Goal: Contribute content: Contribute content

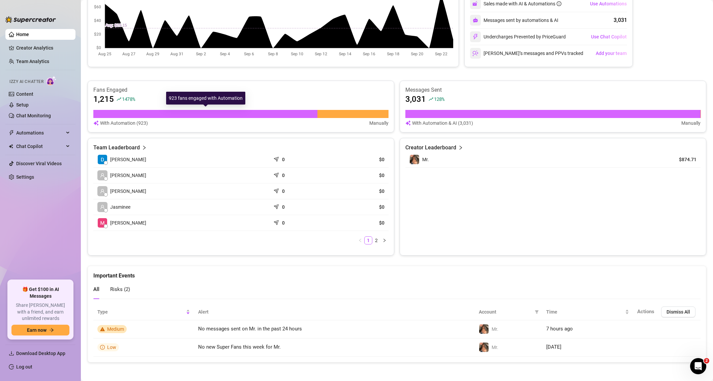
scroll to position [173, 0]
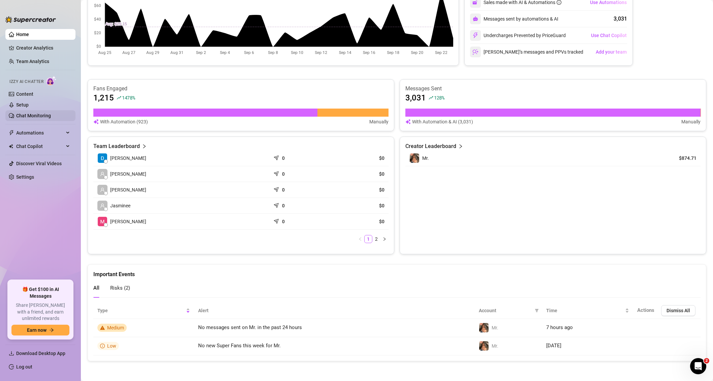
click at [32, 116] on link "Chat Monitoring" at bounding box center [33, 115] width 35 height 5
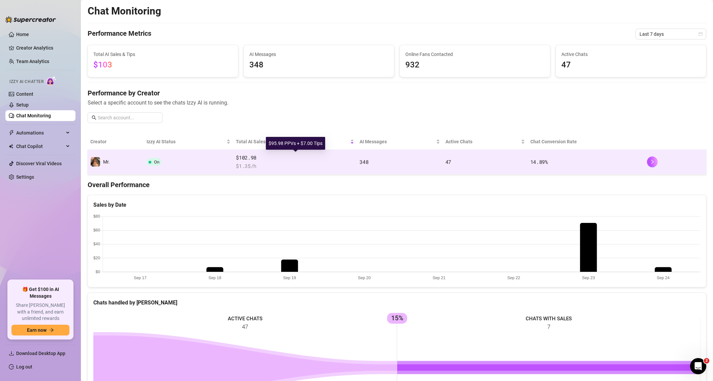
click at [281, 161] on span "$102.98" at bounding box center [295, 158] width 118 height 8
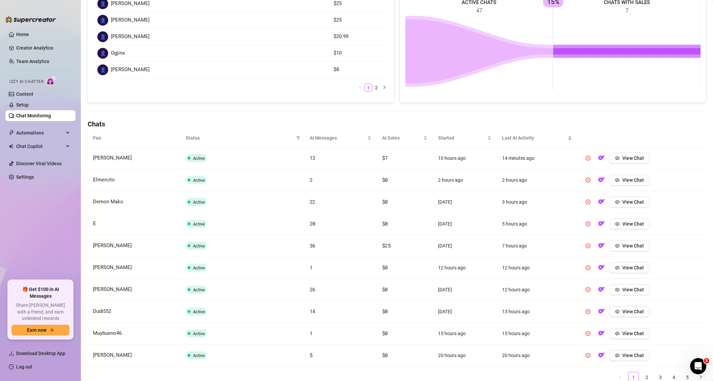
scroll to position [150, 0]
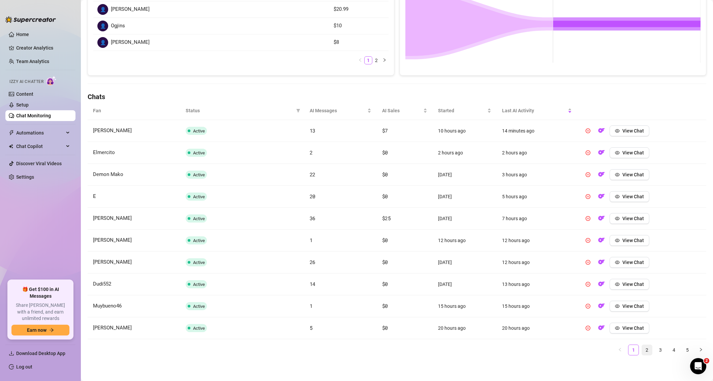
click at [646, 351] on link "2" at bounding box center [647, 350] width 10 height 10
click at [628, 197] on span "View Chat" at bounding box center [633, 196] width 22 height 5
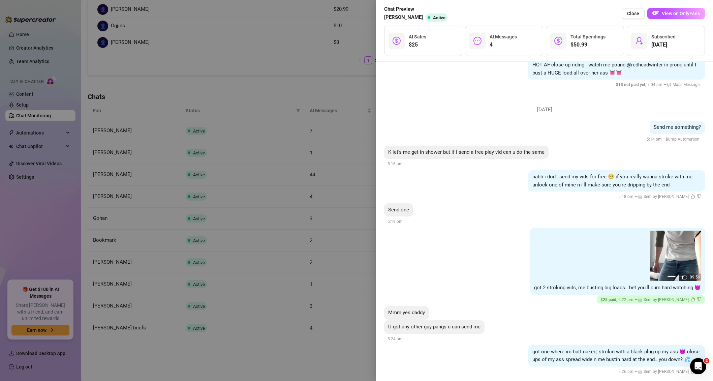
scroll to position [969, 0]
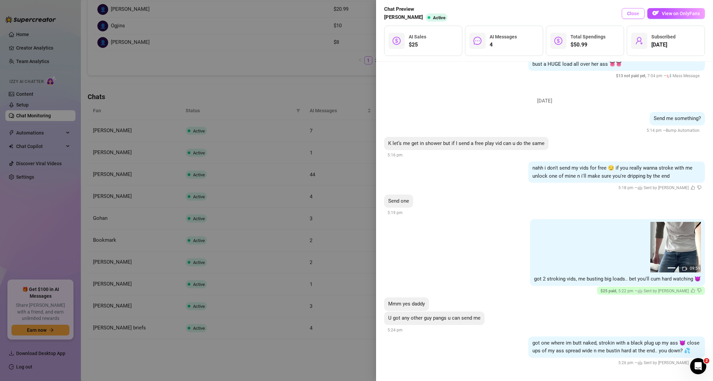
click at [632, 15] on span "Close" at bounding box center [633, 13] width 12 height 5
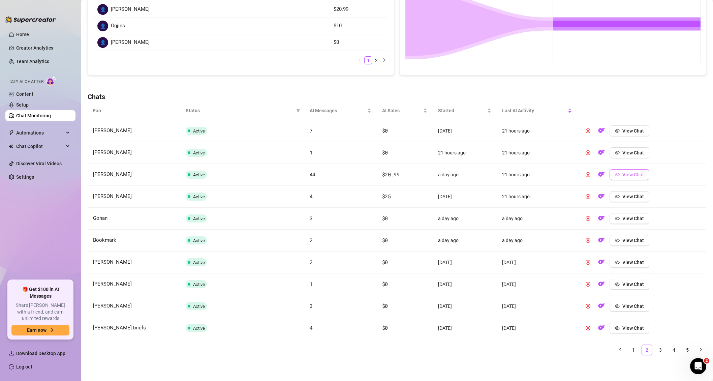
click at [624, 174] on span "View Chat" at bounding box center [633, 174] width 22 height 5
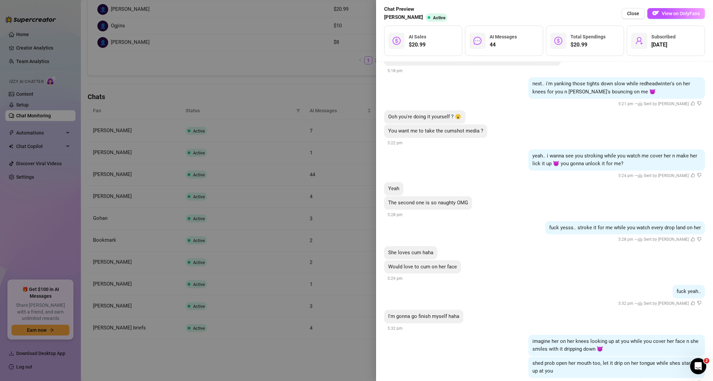
scroll to position [3399, 0]
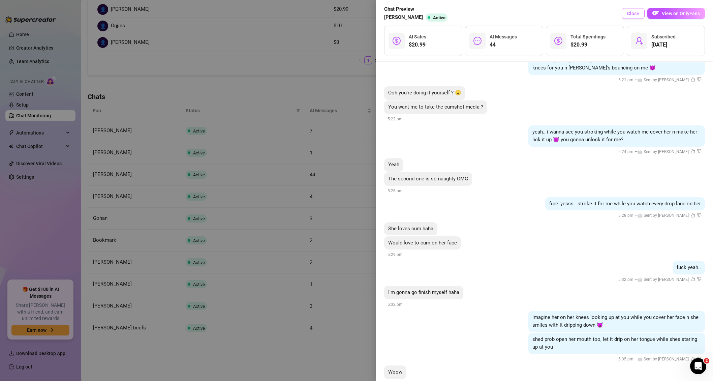
click at [633, 14] on span "Close" at bounding box center [633, 13] width 12 height 5
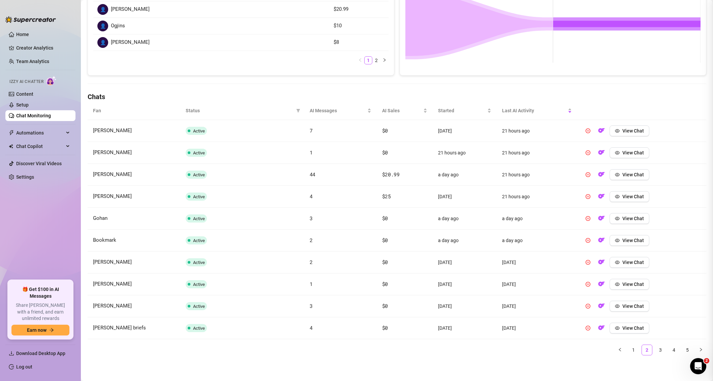
scroll to position [0, 0]
click at [633, 351] on link "1" at bounding box center [633, 350] width 10 height 10
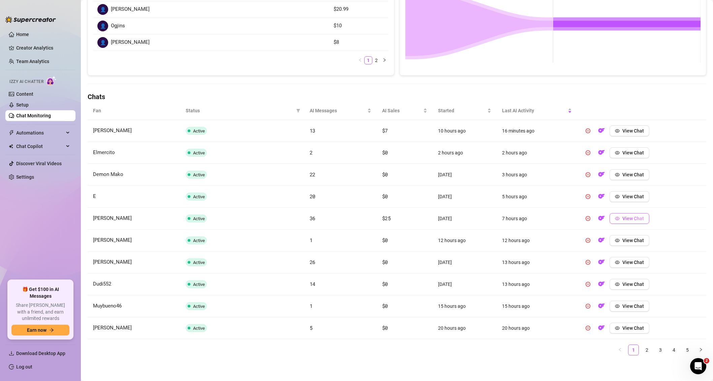
click at [627, 219] on span "View Chat" at bounding box center [633, 218] width 22 height 5
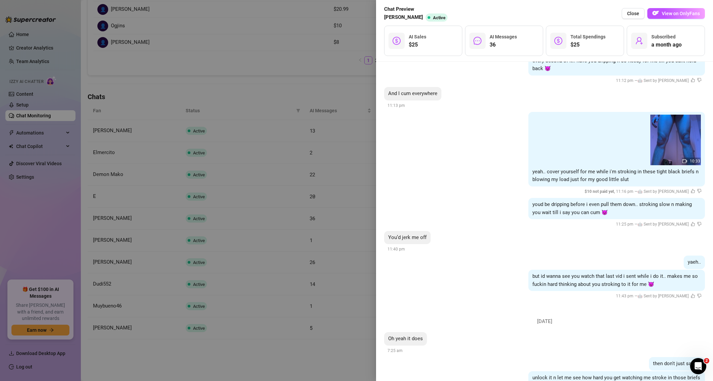
scroll to position [2690, 0]
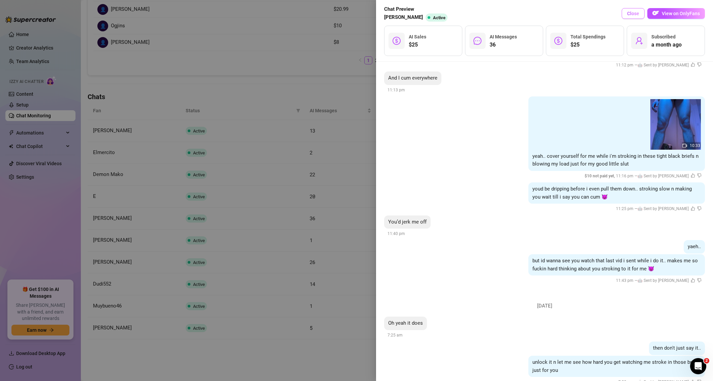
click at [633, 14] on span "Close" at bounding box center [633, 13] width 12 height 5
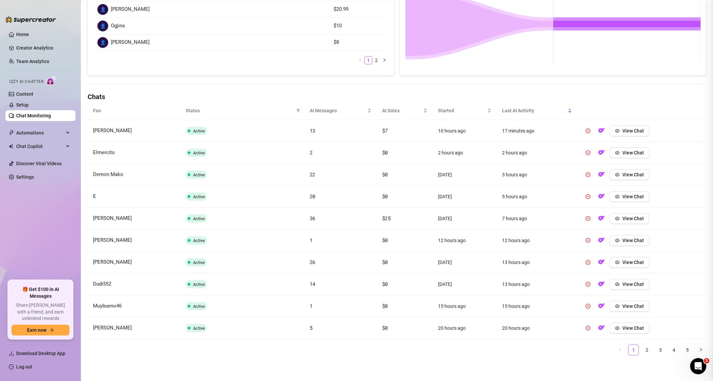
scroll to position [0, 0]
click at [630, 131] on span "View Chat" at bounding box center [633, 130] width 22 height 5
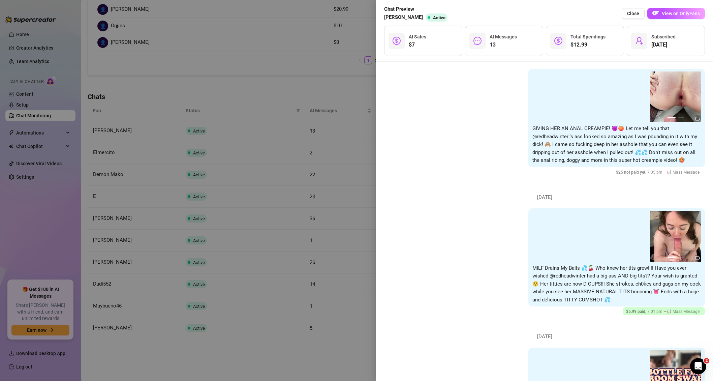
scroll to position [24, 0]
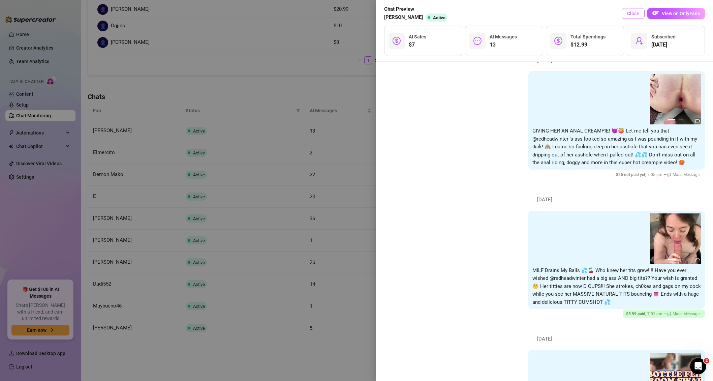
click at [634, 12] on span "Close" at bounding box center [633, 13] width 12 height 5
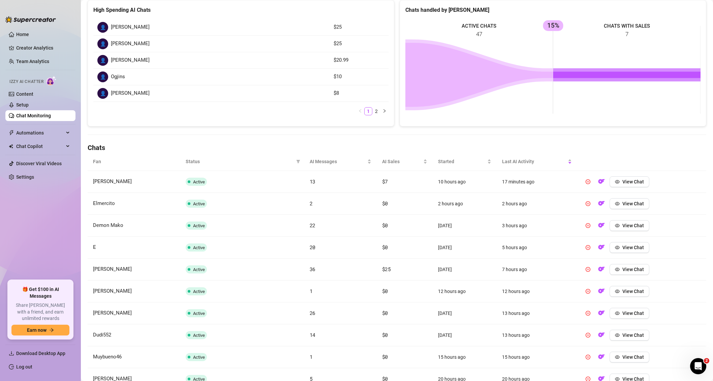
scroll to position [0, 0]
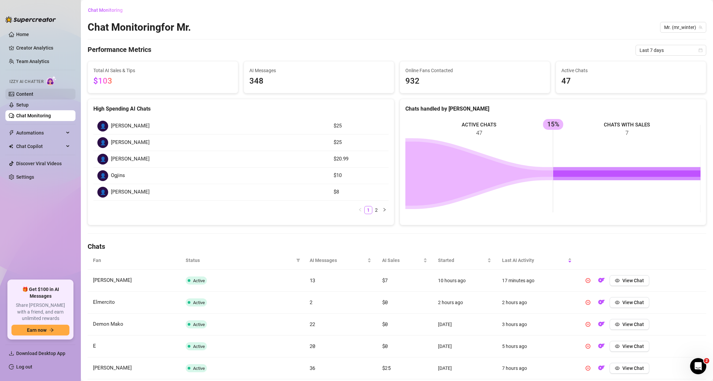
click at [29, 95] on link "Content" at bounding box center [24, 93] width 17 height 5
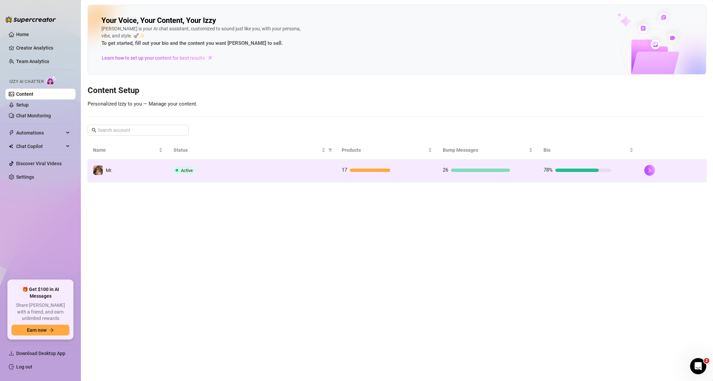
click at [362, 175] on td "17" at bounding box center [386, 170] width 101 height 22
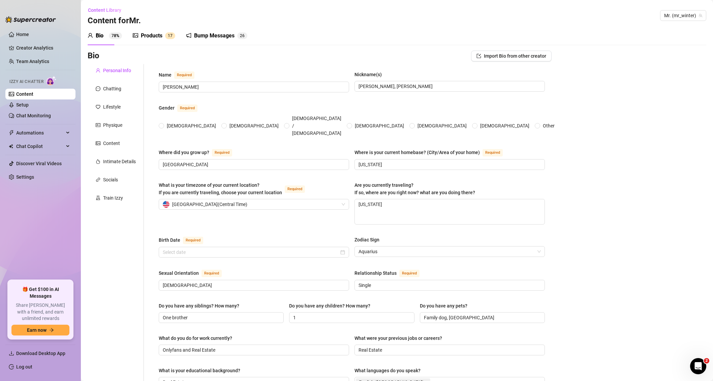
radio input "true"
type input "[DATE]"
click at [153, 32] on div "Products" at bounding box center [152, 36] width 22 height 8
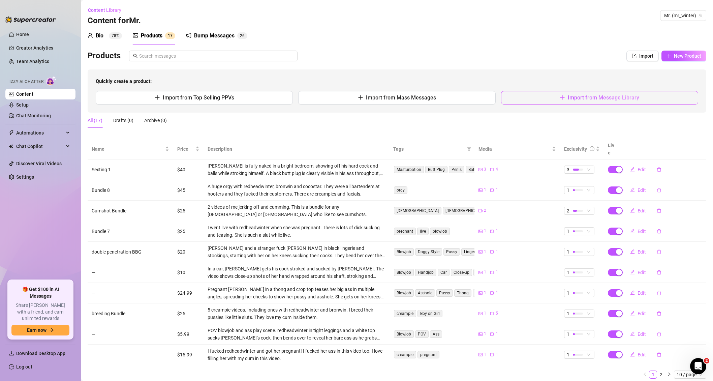
click at [536, 95] on button "Import from Message Library" at bounding box center [599, 97] width 197 height 13
type textarea "Type your message here..."
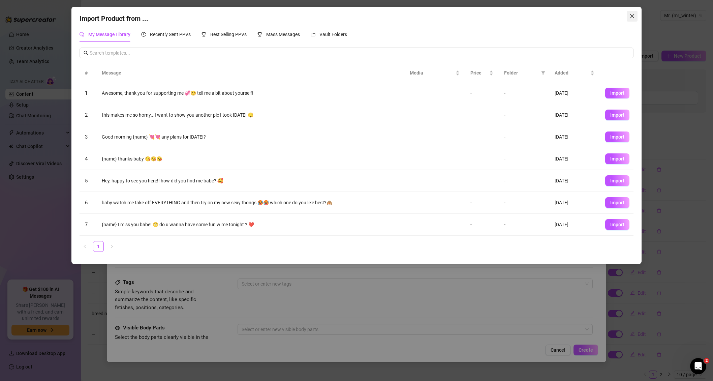
click at [633, 16] on icon "close" at bounding box center [631, 15] width 5 height 5
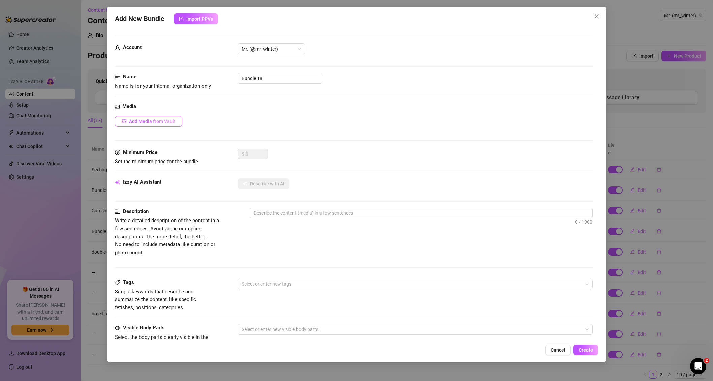
click at [157, 121] on span "Add Media from Vault" at bounding box center [152, 121] width 46 height 5
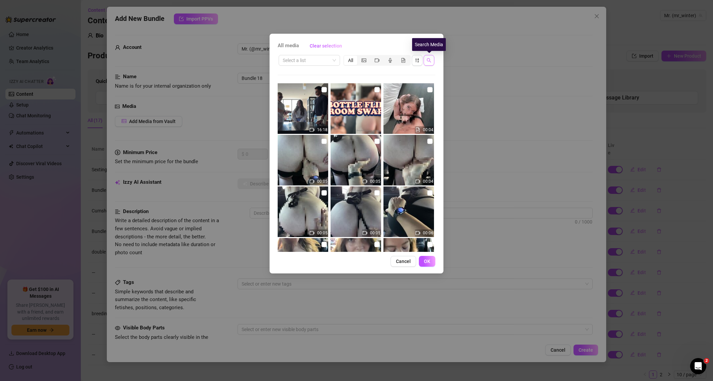
click at [432, 58] on button "button" at bounding box center [429, 60] width 11 height 11
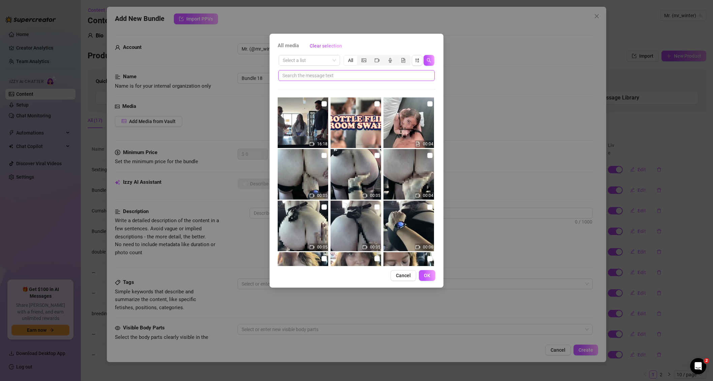
click at [331, 75] on input "text" at bounding box center [353, 75] width 143 height 7
type input "sext"
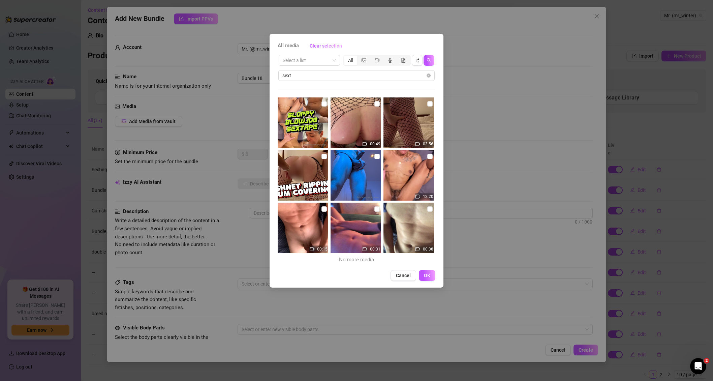
click at [304, 224] on img at bounding box center [303, 227] width 51 height 51
checkbox input "true"
click at [430, 276] on span "OK" at bounding box center [427, 275] width 6 height 5
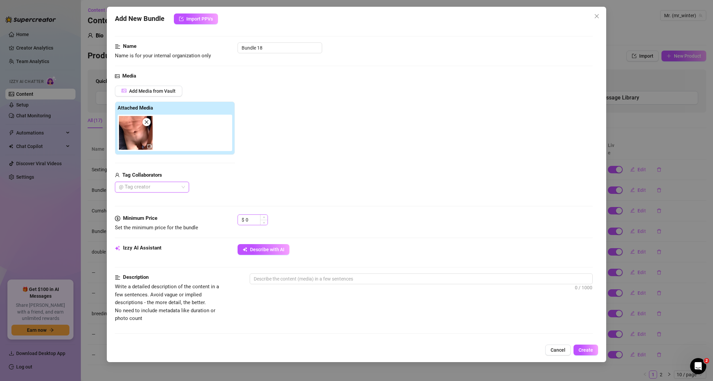
scroll to position [33, 0]
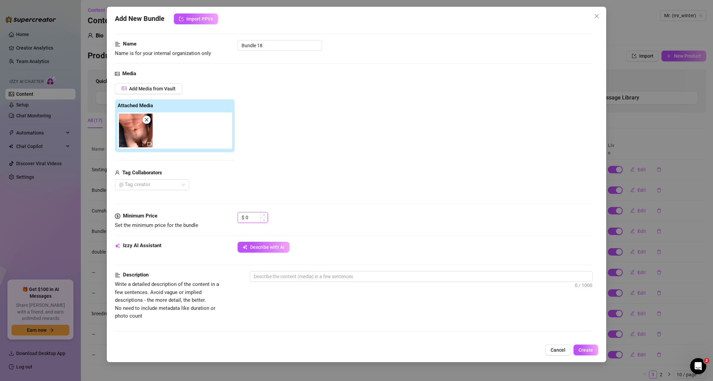
click at [255, 218] on input "0" at bounding box center [257, 217] width 22 height 10
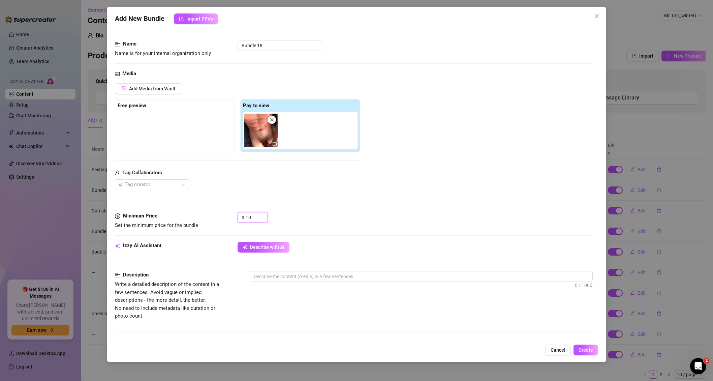
type input "10"
click at [319, 206] on div "Media Add Media from Vault Free preview Pay to view Tag Collaborators @ Tag cre…" at bounding box center [353, 141] width 477 height 142
click at [267, 249] on span "Describe with AI" at bounding box center [267, 246] width 34 height 5
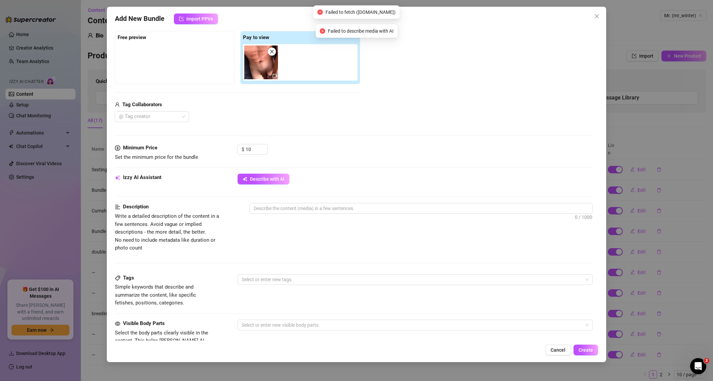
scroll to position [118, 0]
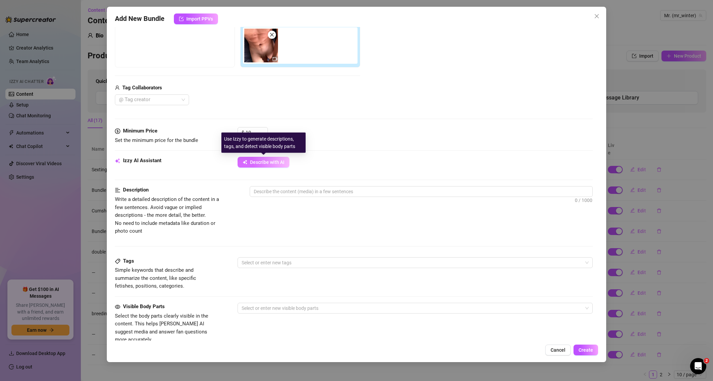
click at [271, 161] on span "Describe with AI" at bounding box center [267, 161] width 34 height 5
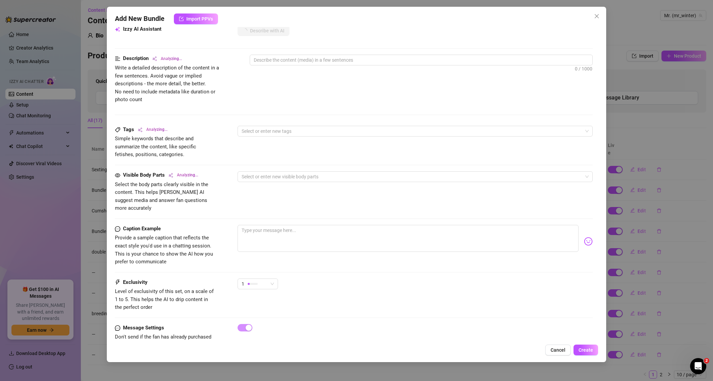
scroll to position [262, 0]
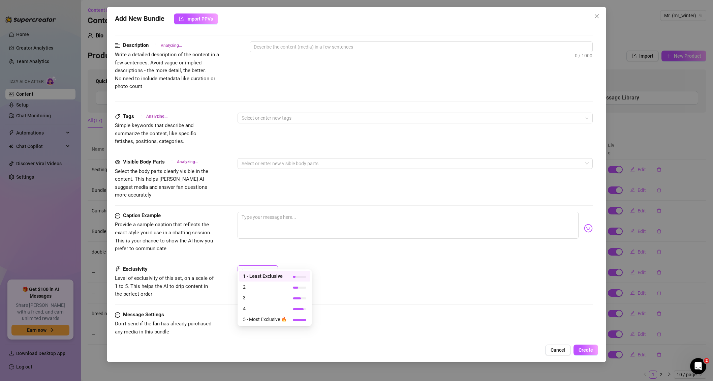
click at [261, 265] on div "1" at bounding box center [255, 270] width 26 height 10
click at [273, 309] on span "4" at bounding box center [265, 308] width 44 height 7
type textarea "[PERSON_NAME]"
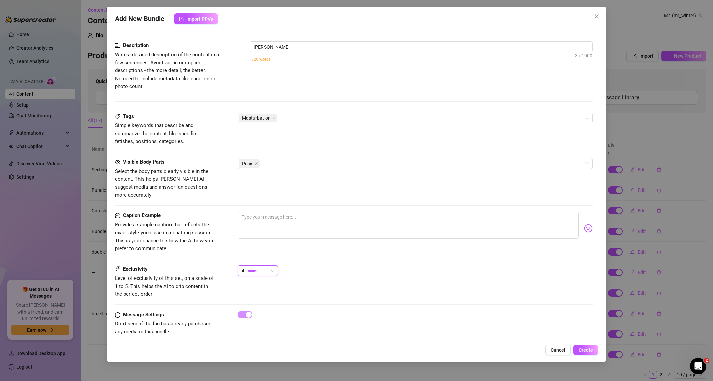
type textarea "[PERSON_NAME]"
type textarea "[PERSON_NAME] is"
type textarea "[PERSON_NAME] is fully"
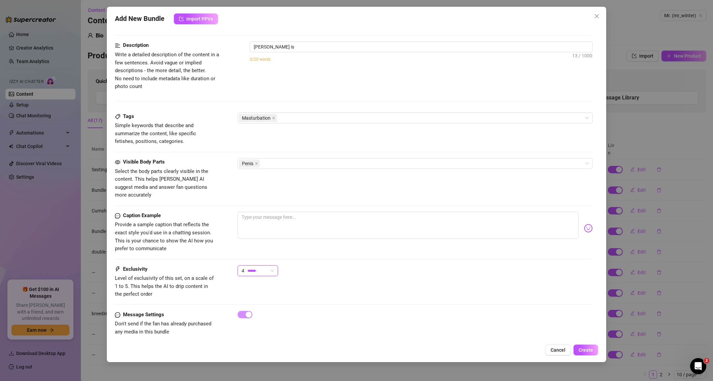
type textarea "[PERSON_NAME] is fully"
type textarea "[PERSON_NAME] is fully naked,"
type textarea "[PERSON_NAME] is fully naked, lying"
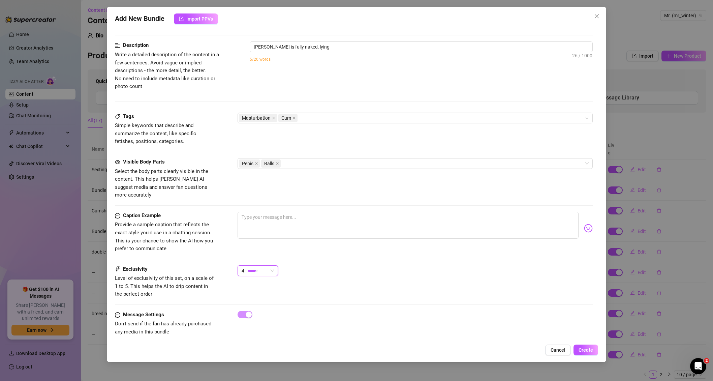
type textarea "[PERSON_NAME] is fully naked, lying back"
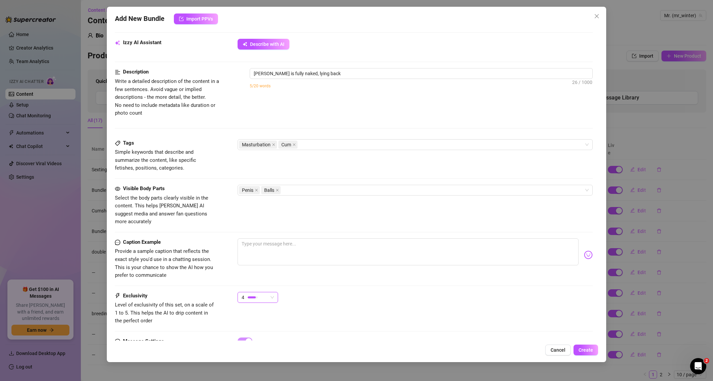
type textarea "[PERSON_NAME] is fully naked, lying back on"
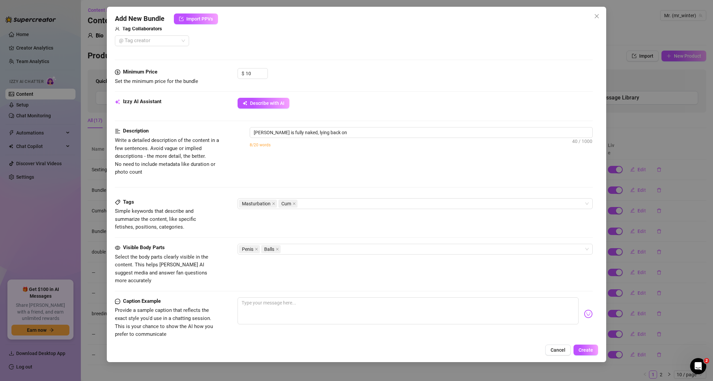
type textarea "[PERSON_NAME] is fully naked, lying back on a"
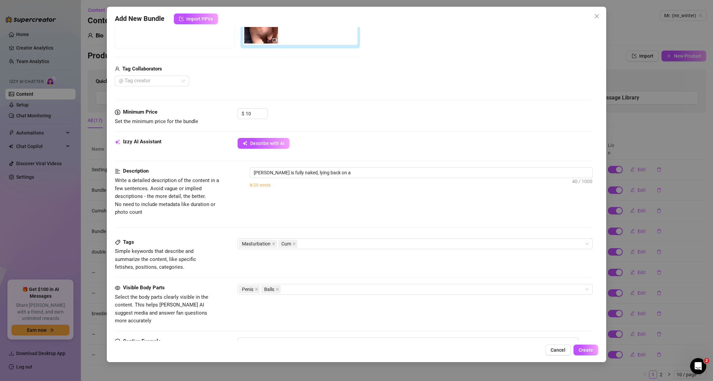
type textarea "[PERSON_NAME] is fully naked, lying back on a bed"
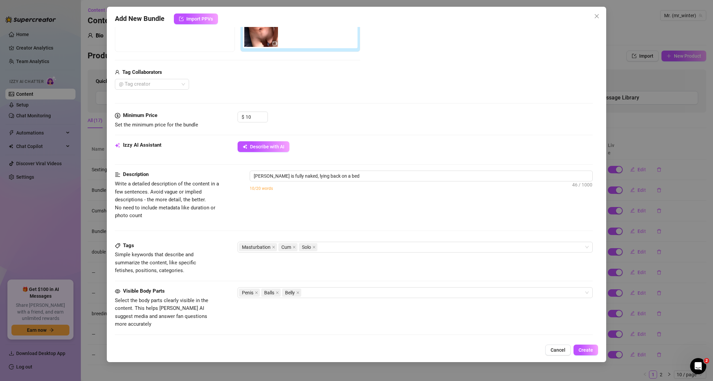
type textarea "[PERSON_NAME] is fully naked, lying back on a bed while"
type textarea "[PERSON_NAME] is fully naked, lying back on a bed while stroking"
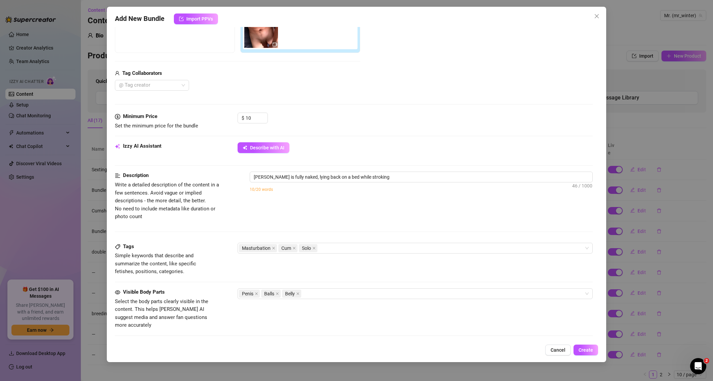
type textarea "[PERSON_NAME] is fully naked, lying back on a bed while stroking his"
type textarea "[PERSON_NAME] is fully naked, lying back on a bed while stroking his hard"
type textarea "[PERSON_NAME] is fully naked, lying back on a bed while stroking his hard cock."
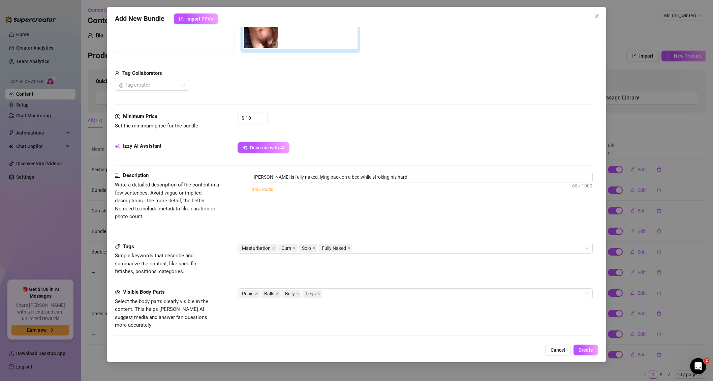
type textarea "[PERSON_NAME] is fully naked, lying back on a bed while stroking his hard cock."
type textarea "[PERSON_NAME] is fully naked, lying back on a bed while stroking his hard cock.…"
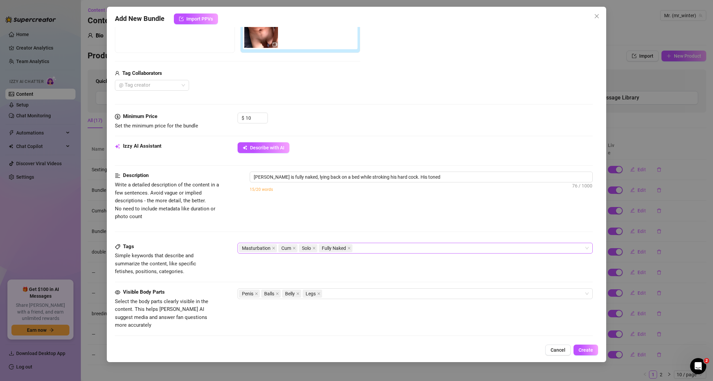
type textarea "[PERSON_NAME] is fully naked, lying back on a bed while stroking his hard cock.…"
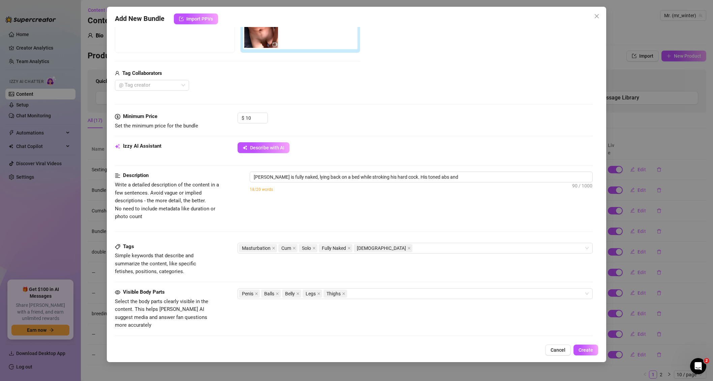
type textarea "[PERSON_NAME] is fully naked, lying back on a bed while stroking his hard cock.…"
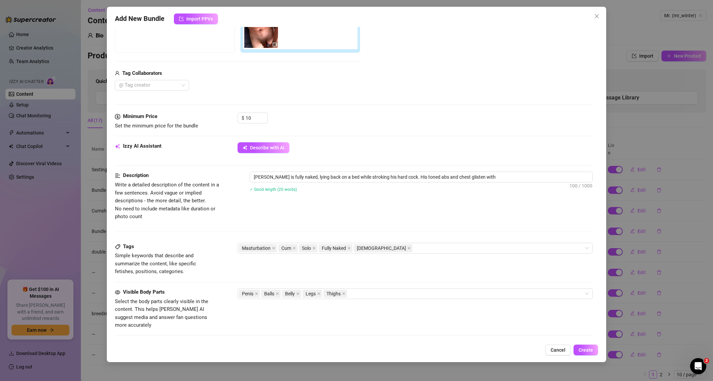
type textarea "[PERSON_NAME] is fully naked, lying back on a bed while stroking his hard cock.…"
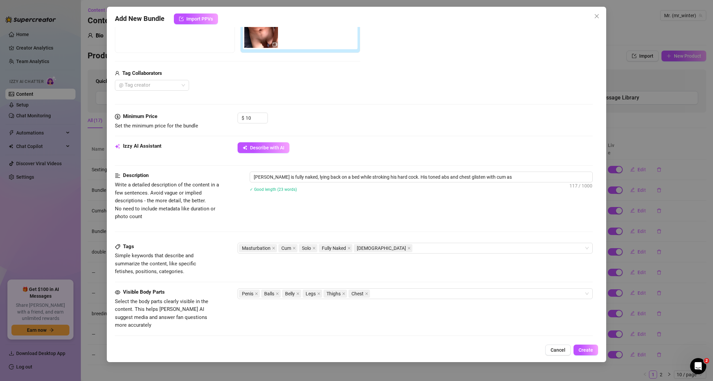
type textarea "[PERSON_NAME] is fully naked, lying back on a bed while stroking his hard cock.…"
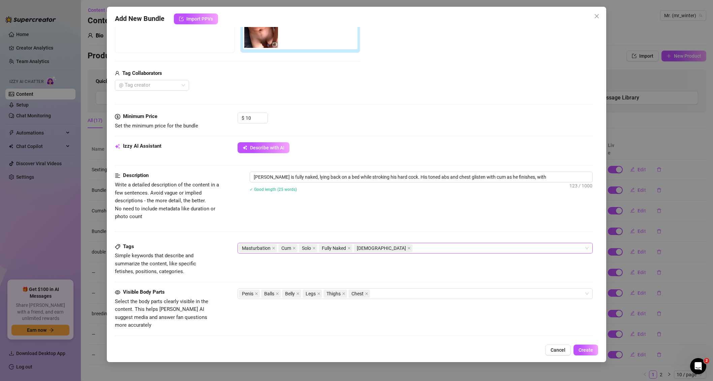
type textarea "[PERSON_NAME] is fully naked, lying back on a bed while stroking his hard cock.…"
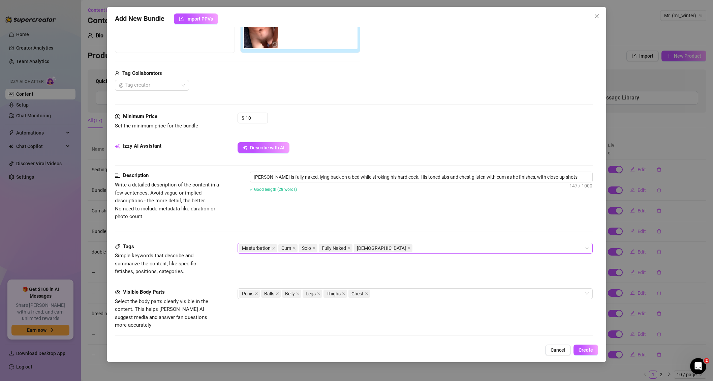
type textarea "[PERSON_NAME] is fully naked, lying back on a bed while stroking his hard cock.…"
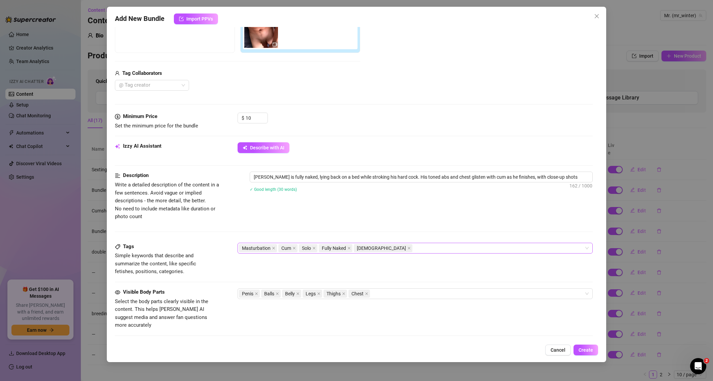
type textarea "[PERSON_NAME] is fully naked, lying back on a bed while stroking his hard cock.…"
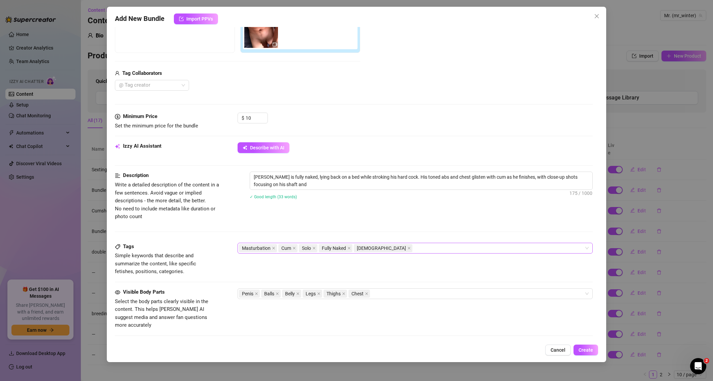
type textarea "[PERSON_NAME] is fully naked, lying back on a bed while stroking his hard cock.…"
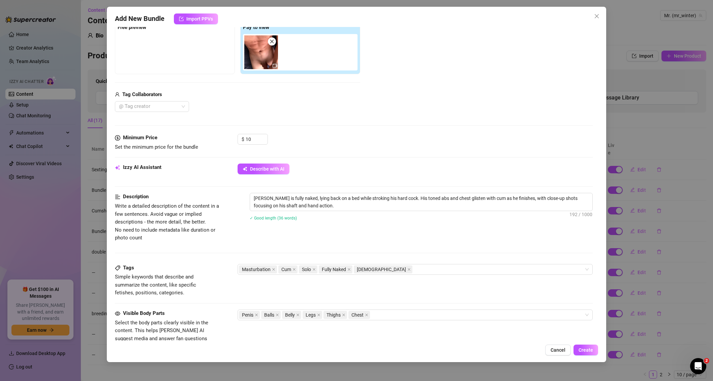
scroll to position [81, 0]
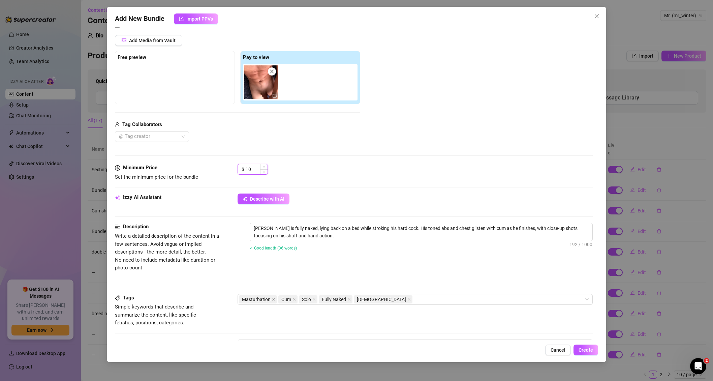
click at [256, 168] on input "10" at bounding box center [257, 169] width 22 height 10
type input "1"
type input "25"
click at [331, 156] on div "Media Add Media from Vault Free preview Pay to view Tag Collaborators @ Tag cre…" at bounding box center [353, 93] width 477 height 142
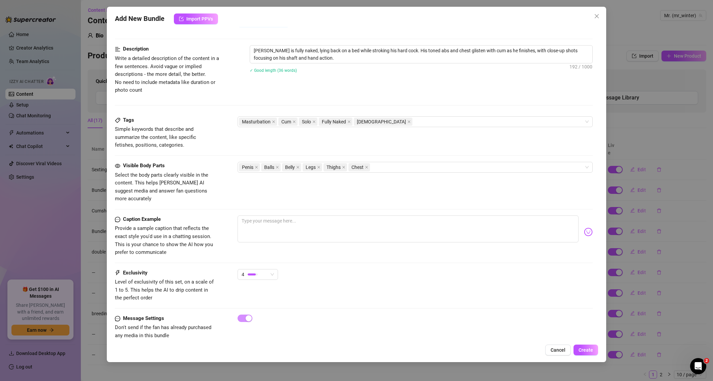
scroll to position [262, 0]
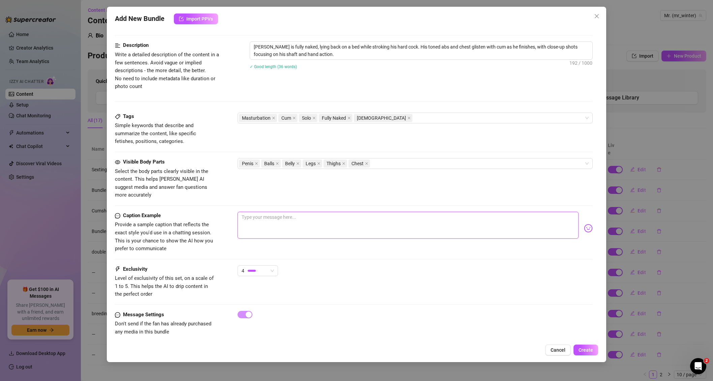
click at [290, 214] on textarea at bounding box center [408, 225] width 341 height 27
type textarea "D"
type textarea "Do"
type textarea "Don"
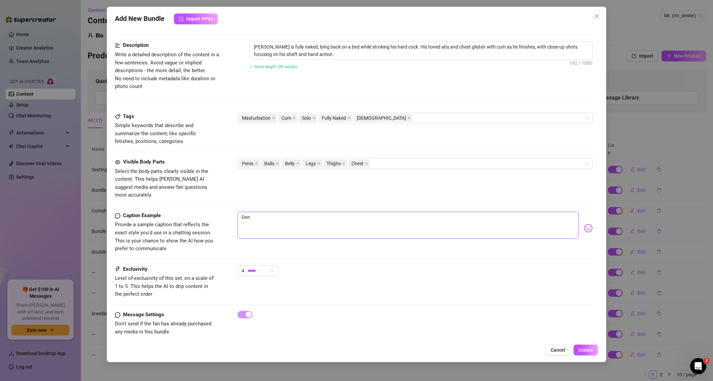
type textarea "Don'"
type textarea "Don't"
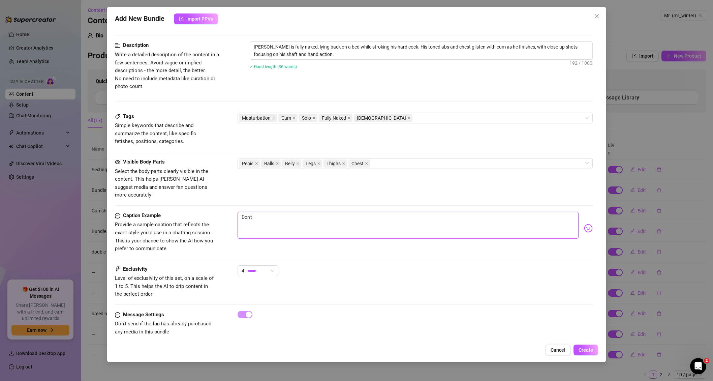
type textarea "Don't"
type textarea "Don't y"
type textarea "Don't yo"
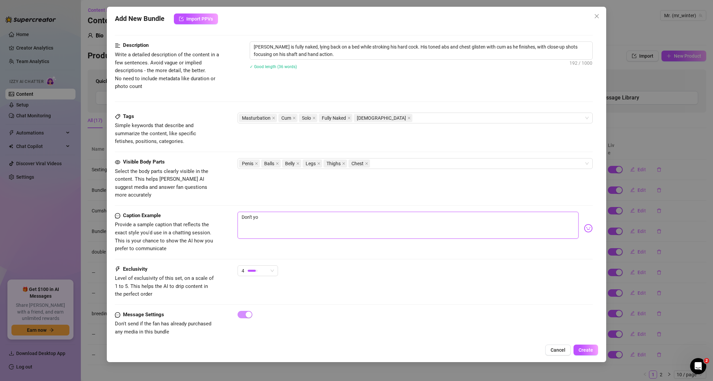
type textarea "Don't you"
type textarea "Don't you l"
type textarea "Don't you lo"
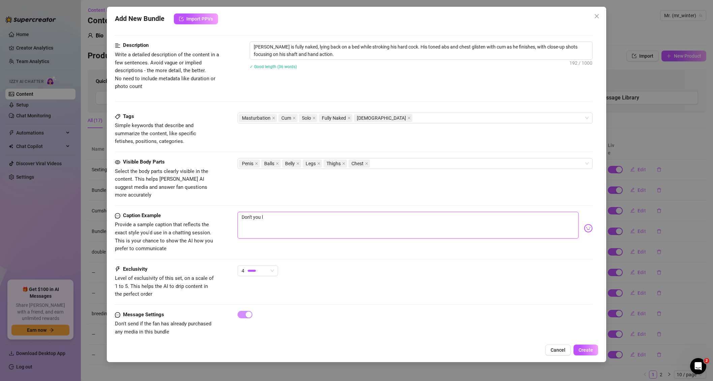
type textarea "Don't you lo"
type textarea "Don't you lov"
type textarea "Don't you love"
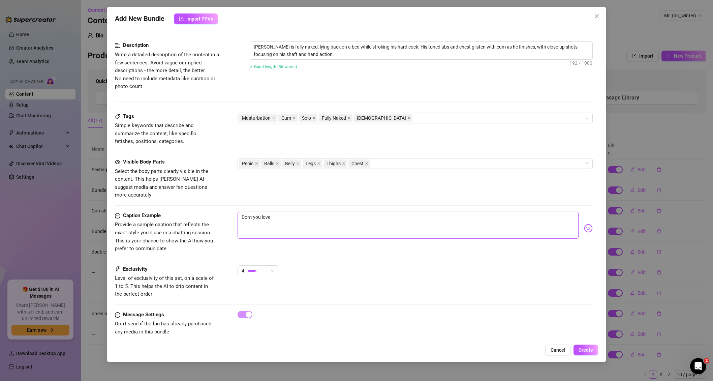
type textarea "Don't you love"
type textarea "Don't you love w"
type textarea "Don't you love wh"
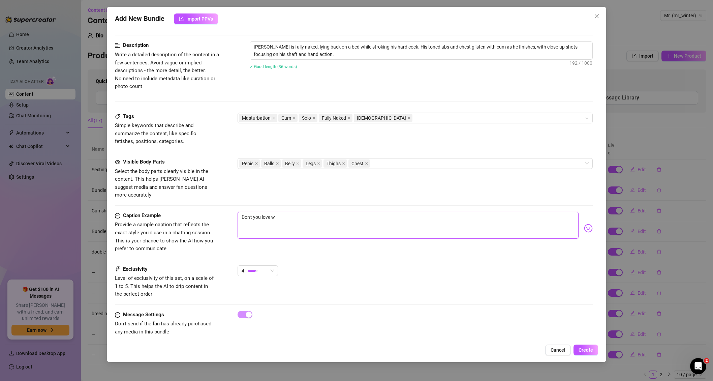
type textarea "Don't you love wh"
type textarea "Don't you love whe"
type textarea "Don't you love when"
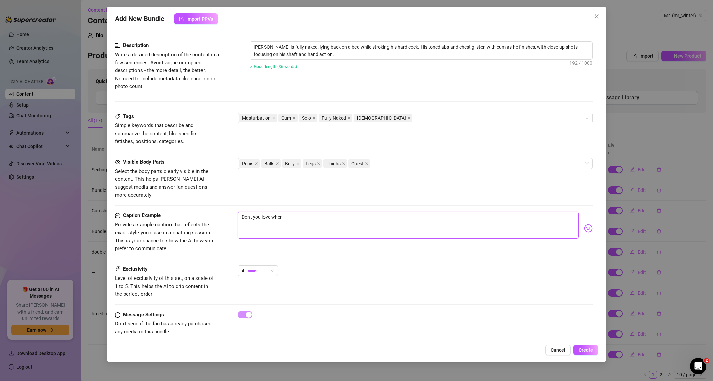
type textarea "Don't you love when"
type textarea "Don't you love when I"
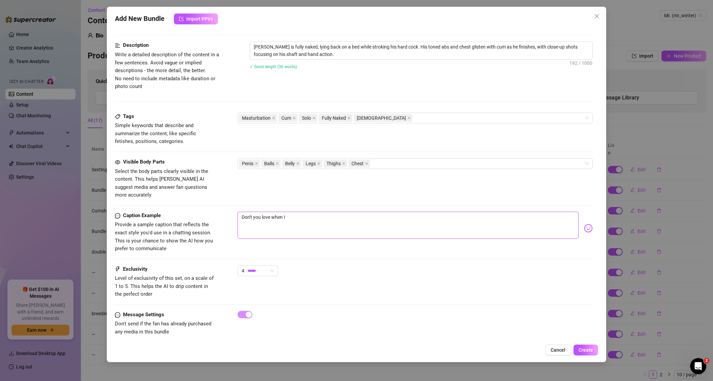
type textarea "Don't you love when I"
type textarea "Don't you love when I b"
type textarea "Don't you love when I bu"
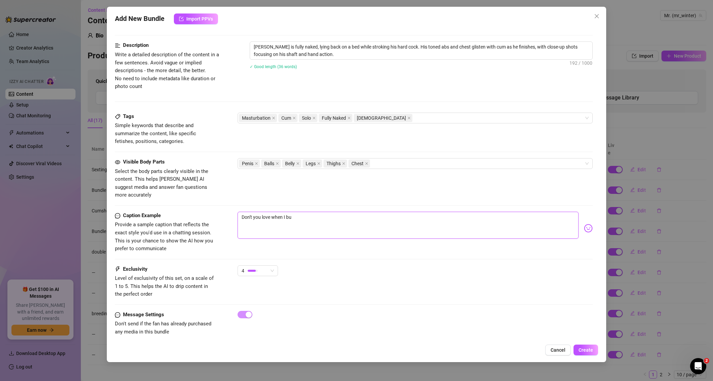
type textarea "Don't you love when I bus"
type textarea "Don't you love when I bust"
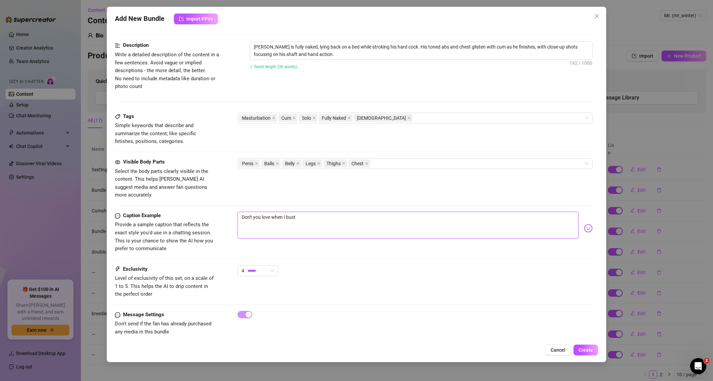
type textarea "Don't you love when I bust"
type textarea "Don't you love when I bust a"
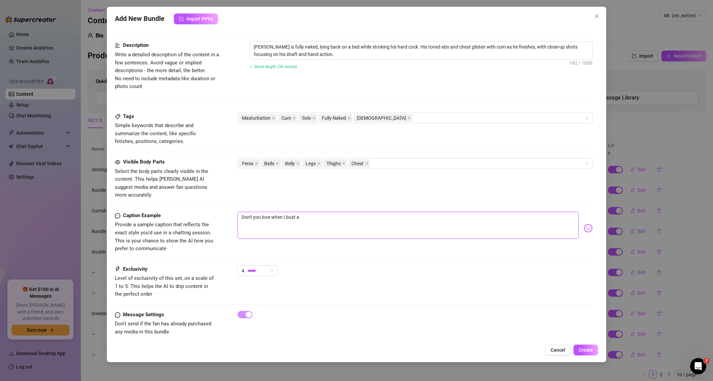
type textarea "Don't you love when I bust a h"
type textarea "Don't you love when I bust a hi"
type textarea "Don't you love when I bust a hig"
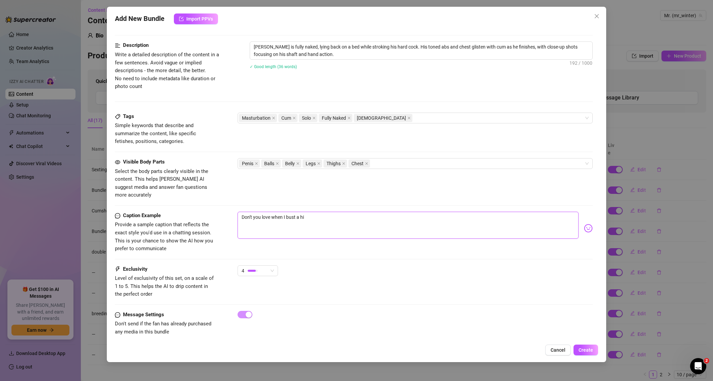
type textarea "Don't you love when I bust a hig"
type textarea "Don't you love when I bust a hige"
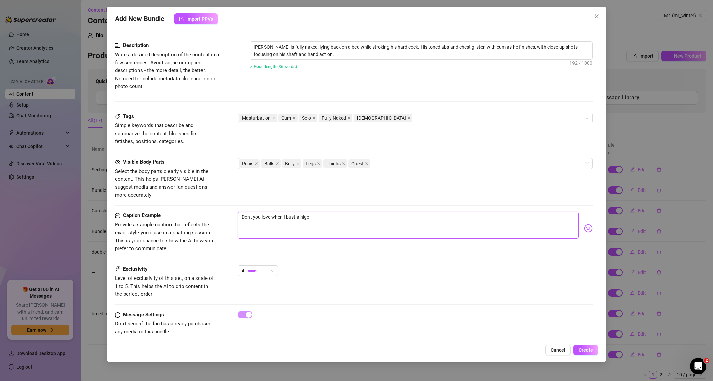
type textarea "Don't you love when I bust a hige l"
type textarea "Don't you love when I bust a hige lo"
type textarea "Don't you love when I bust a hige loa"
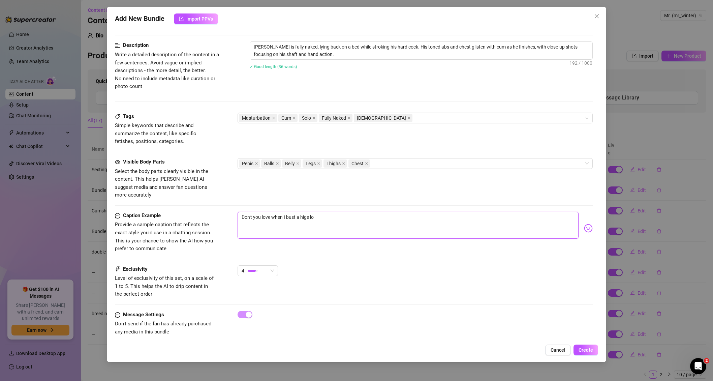
type textarea "Don't you love when I bust a hige loa"
type textarea "Don't you love when I bust a hige load"
type textarea "Don't you love when I bust a hige loa"
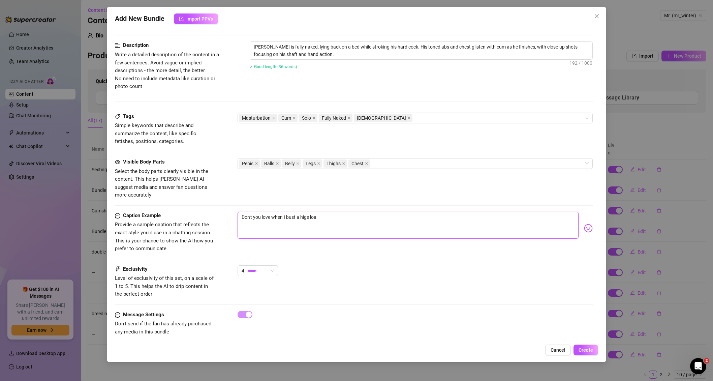
type textarea "Don't you love when I bust a hige lo"
type textarea "Don't you love when I bust a hige l"
type textarea "Don't you love when I bust a hige"
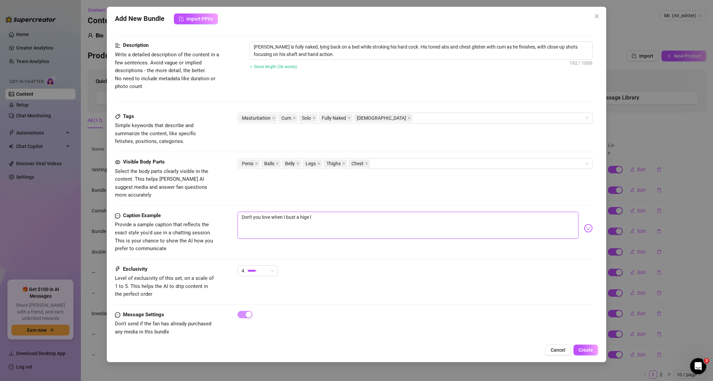
type textarea "Don't you love when I bust a hige"
type textarea "Don't you love when I bust a hig"
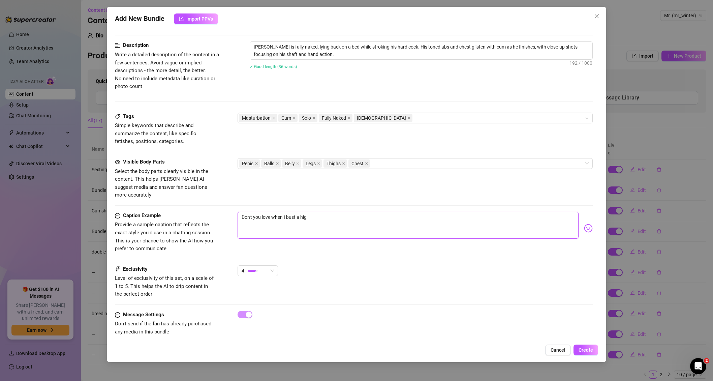
type textarea "Don't you love when I bust a hi"
type textarea "Don't you love when I bust a h"
type textarea "Don't you love when I bust a hu"
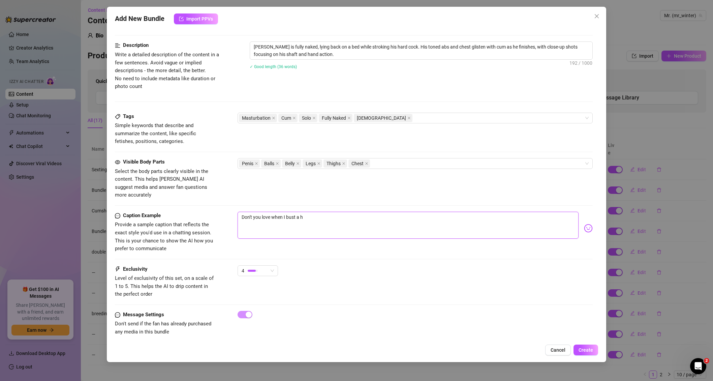
type textarea "Don't you love when I bust a hu"
type textarea "Don't you love when I bust a hug"
type textarea "Don't you love when I bust a huge"
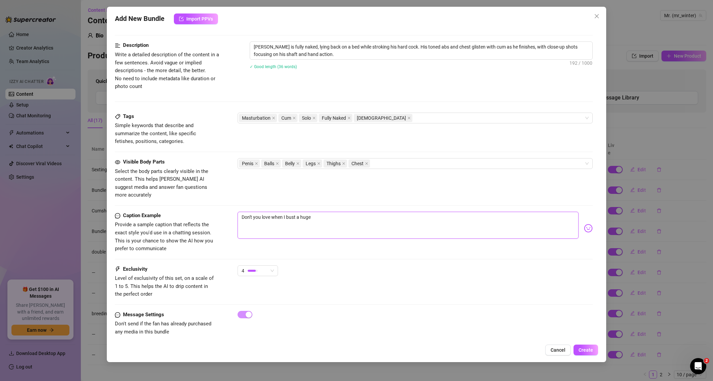
type textarea "Don't you love when I bust a huge"
type textarea "Don't you love when I bust a huge l"
type textarea "Don't you love when I bust a huge lo"
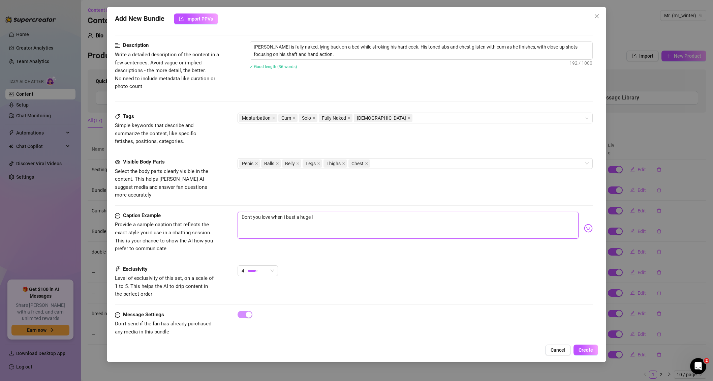
type textarea "Don't you love when I bust a huge lo"
type textarea "Don't you love when I bust a huge loa"
type textarea "Don't you love when I bust a huge load"
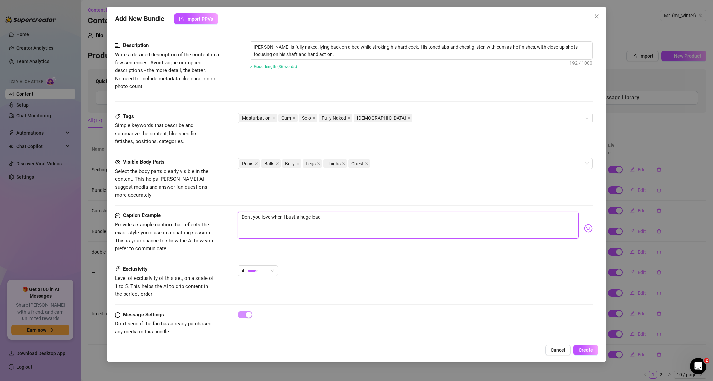
type textarea "Don't you love when I bust a huge load"
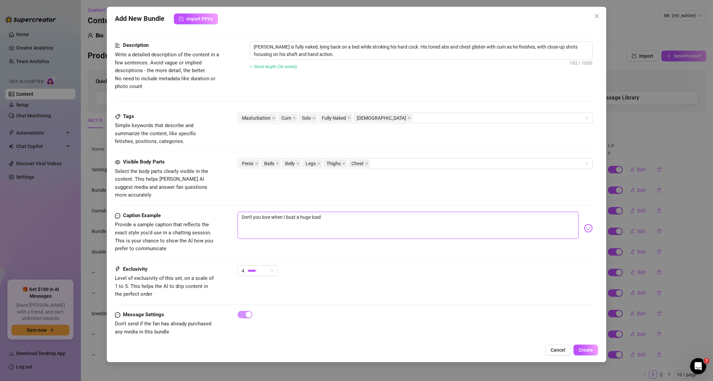
type textarea "Don't you love when I bust a huge load"
type textarea "Don't you love when I bust a huge load l"
type textarea "Don't you love when I bust a huge load li"
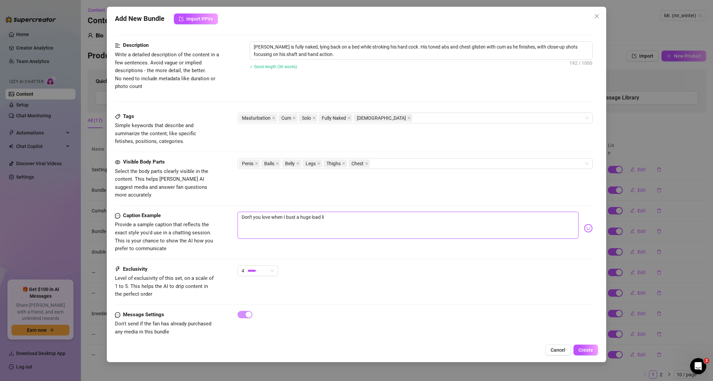
type textarea "Don't you love when I bust a huge load lik"
type textarea "Don't you love when I bust a huge load like"
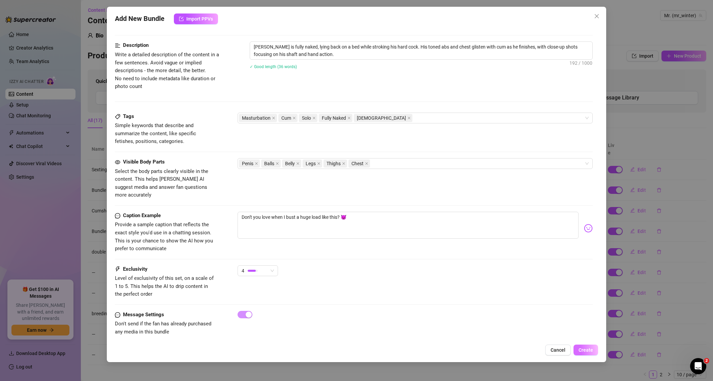
click at [584, 348] on span "Create" at bounding box center [586, 349] width 14 height 5
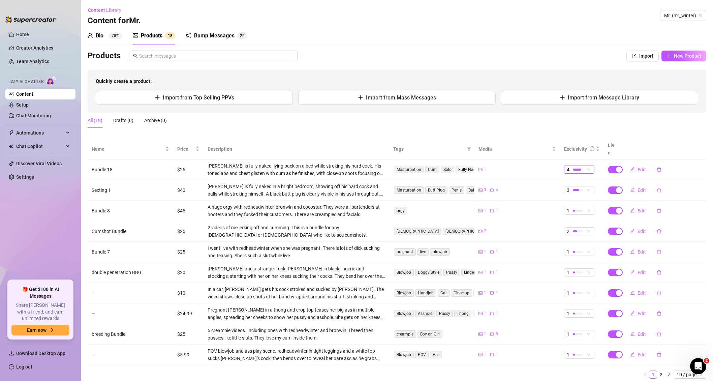
click at [584, 166] on div "4" at bounding box center [576, 169] width 18 height 7
click at [578, 196] on span "3" at bounding box center [591, 195] width 44 height 7
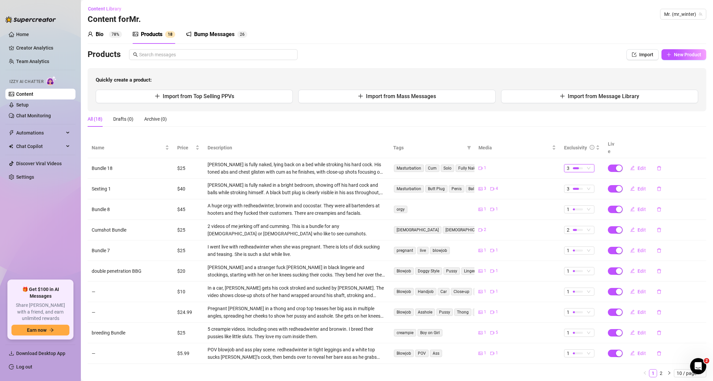
scroll to position [0, 0]
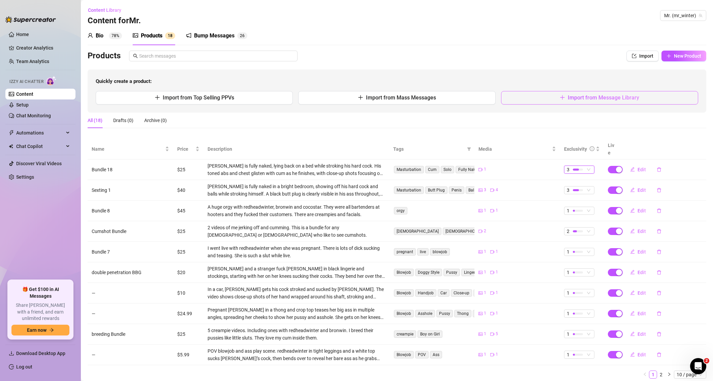
click at [547, 98] on button "Import from Message Library" at bounding box center [599, 97] width 197 height 13
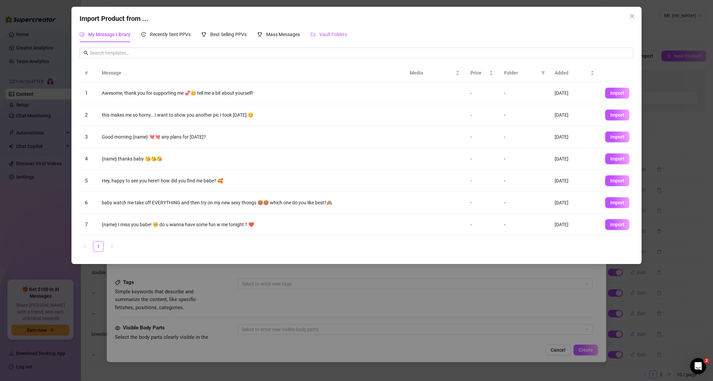
click at [326, 36] on span "Vault Folders" at bounding box center [333, 34] width 28 height 5
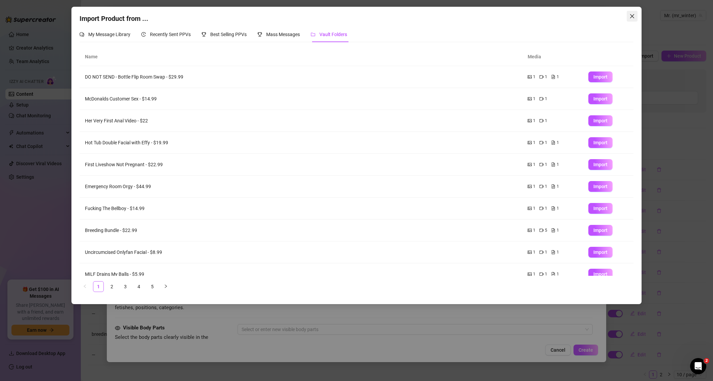
click at [634, 18] on icon "close" at bounding box center [632, 16] width 4 height 4
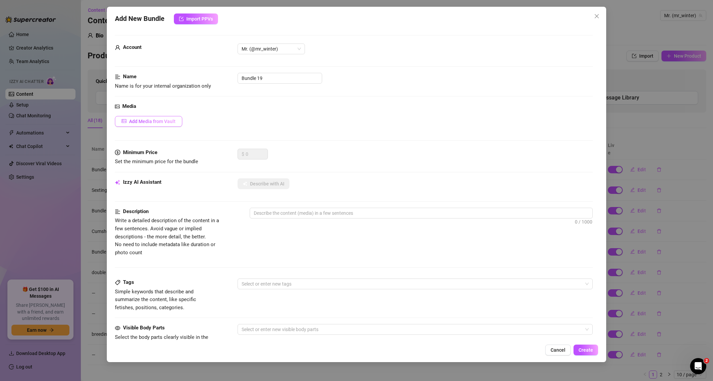
click at [167, 124] on button "Add Media from Vault" at bounding box center [148, 121] width 67 height 11
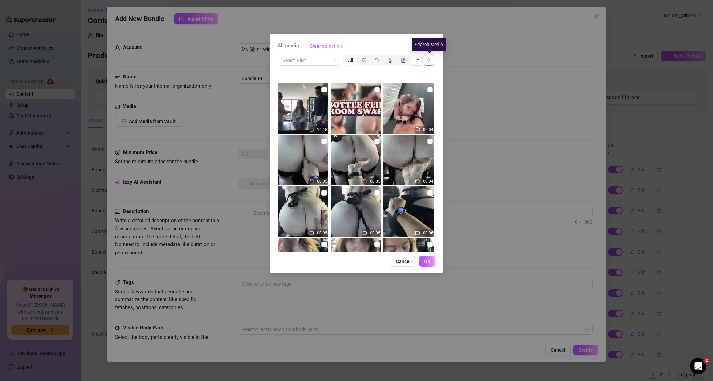
click at [428, 61] on icon "search" at bounding box center [429, 60] width 5 height 5
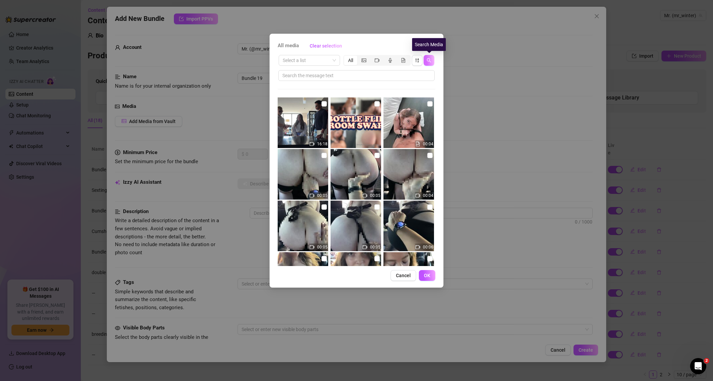
click at [424, 55] on button "button" at bounding box center [429, 60] width 11 height 11
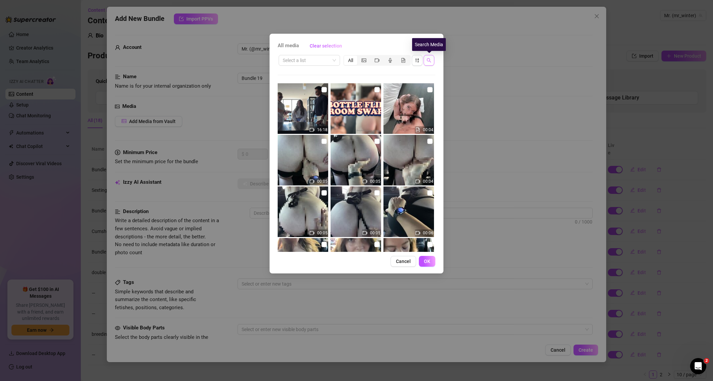
click at [428, 61] on icon "search" at bounding box center [429, 60] width 4 height 4
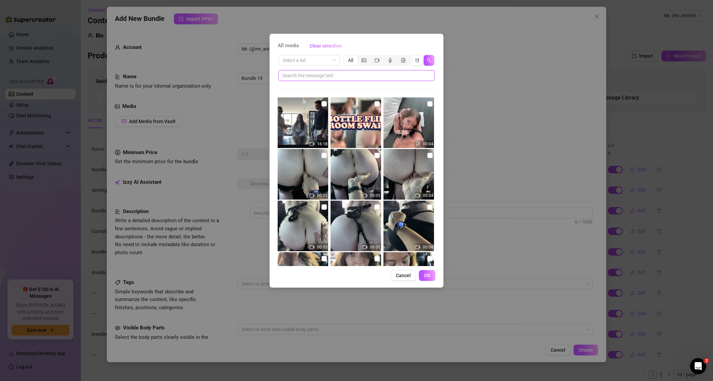
click at [341, 77] on input "text" at bounding box center [353, 75] width 143 height 7
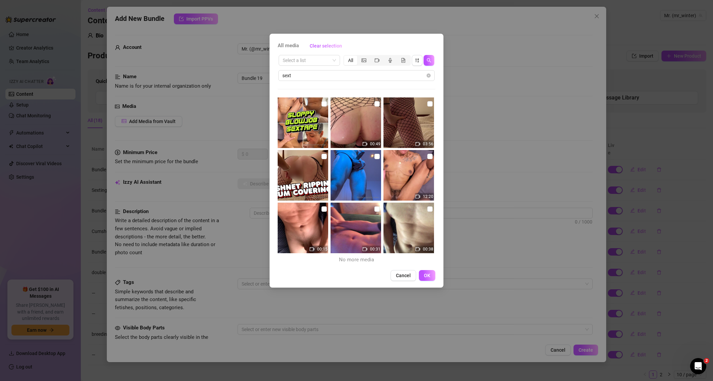
click at [427, 210] on img at bounding box center [408, 227] width 51 height 51
click at [430, 274] on button "OK" at bounding box center [427, 275] width 17 height 11
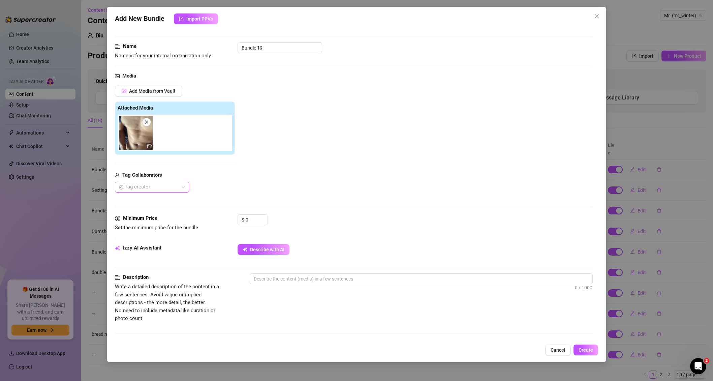
scroll to position [31, 0]
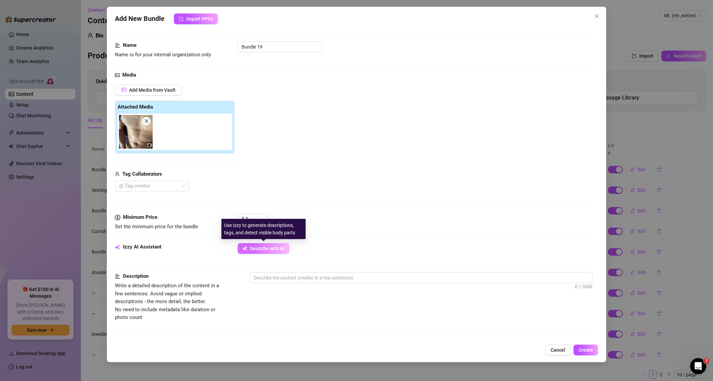
click at [258, 248] on span "Describe with AI" at bounding box center [267, 248] width 34 height 5
click at [253, 218] on input "0" at bounding box center [257, 219] width 22 height 10
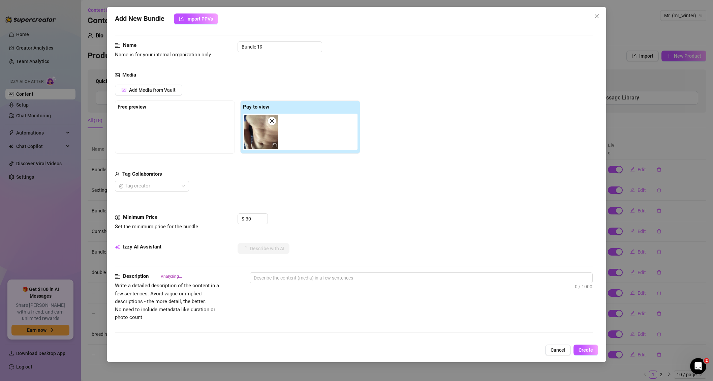
click at [295, 195] on div "Media Add Media from Vault Free preview Pay to view Tag Collaborators @ Tag cre…" at bounding box center [353, 142] width 477 height 142
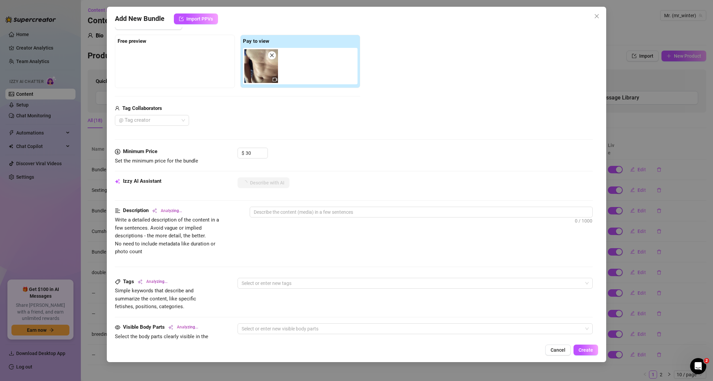
scroll to position [99, 0]
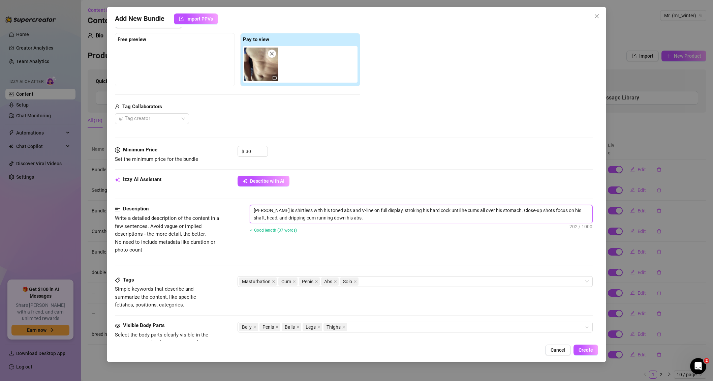
drag, startPoint x: 348, startPoint y: 220, endPoint x: 248, endPoint y: 211, distance: 100.1
click at [248, 211] on div "Description Write a detailed description of the content in a few sentences. Avo…" at bounding box center [353, 229] width 477 height 49
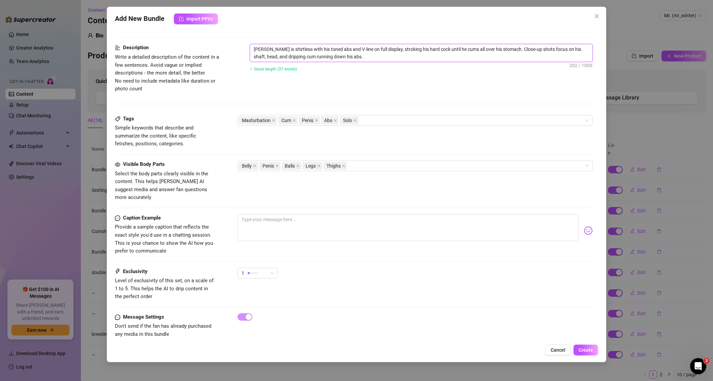
scroll to position [262, 0]
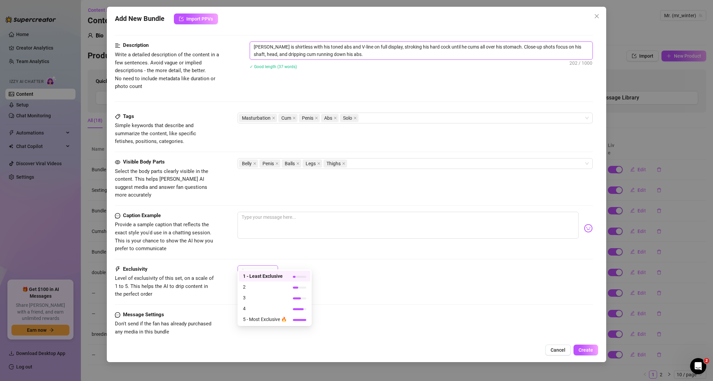
click at [264, 265] on div "1" at bounding box center [255, 270] width 26 height 10
click at [264, 298] on span "3" at bounding box center [265, 297] width 44 height 7
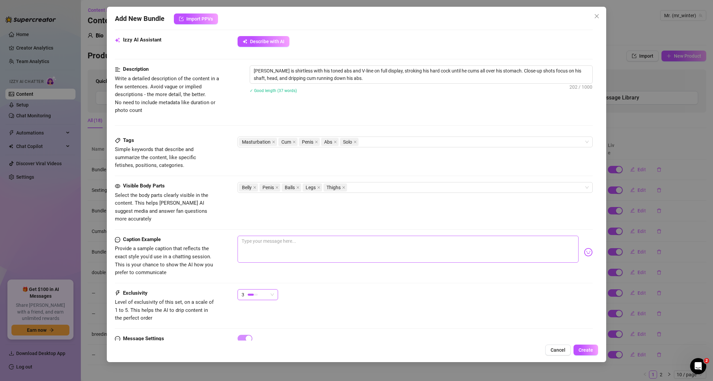
scroll to position [240, 0]
click at [269, 234] on textarea at bounding box center [408, 247] width 341 height 27
click at [256, 234] on textarea "Lick us this big load little slut 😈" at bounding box center [408, 247] width 341 height 27
click at [585, 350] on span "Create" at bounding box center [586, 349] width 14 height 5
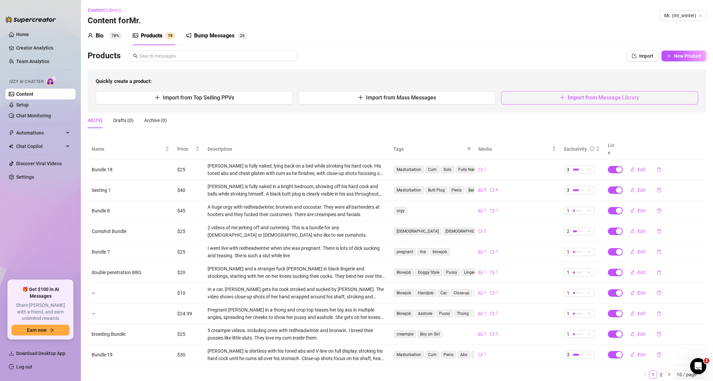
click at [560, 98] on button "Import from Message Library" at bounding box center [599, 97] width 197 height 13
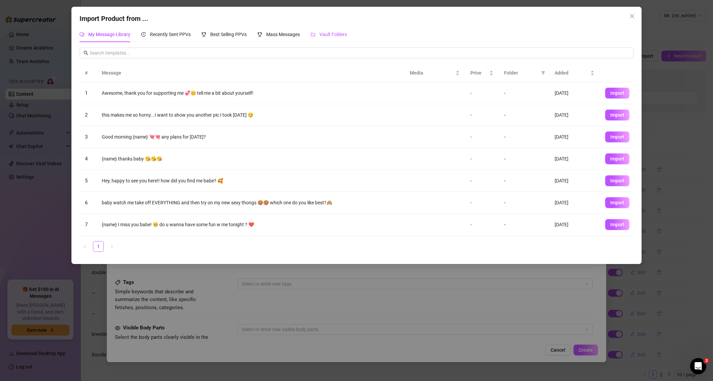
click at [331, 32] on span "Vault Folders" at bounding box center [333, 34] width 28 height 5
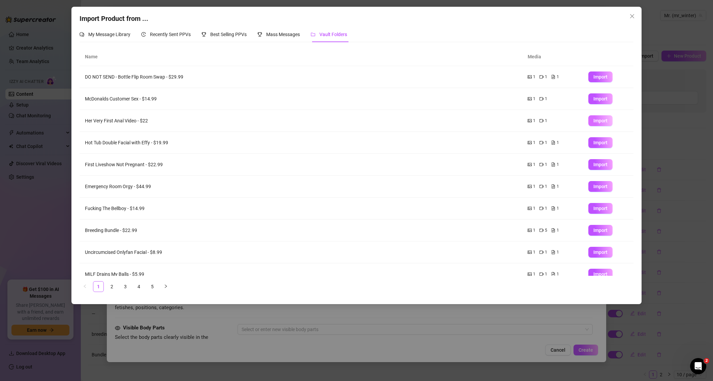
click at [600, 119] on span "Import" at bounding box center [600, 120] width 14 height 5
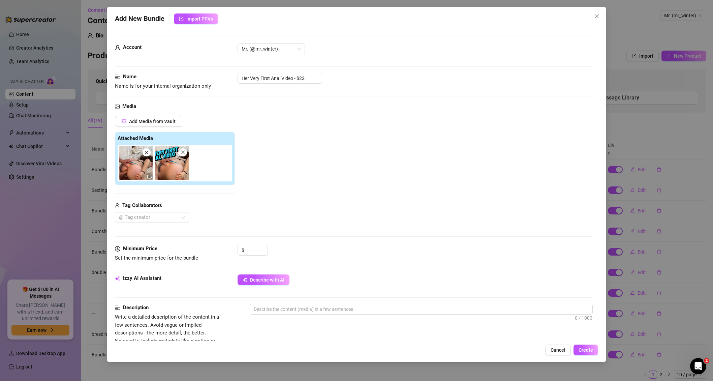
scroll to position [9, 0]
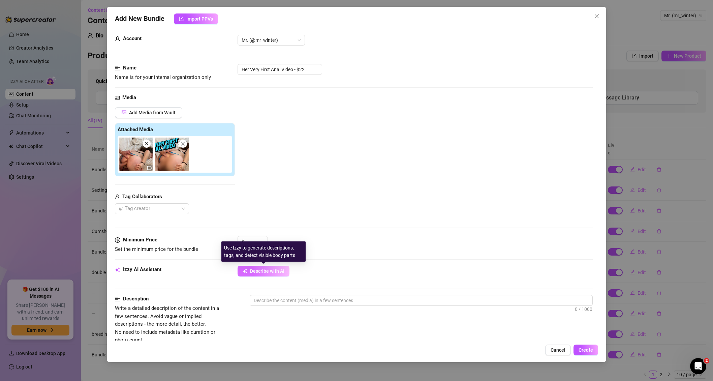
click at [253, 272] on span "Describe with AI" at bounding box center [267, 270] width 34 height 5
click at [253, 243] on input at bounding box center [257, 241] width 22 height 10
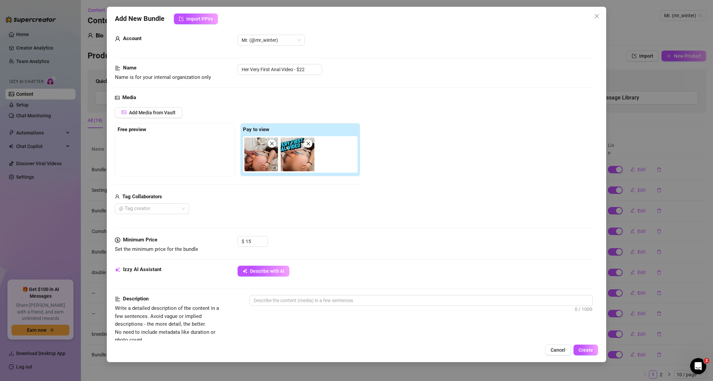
click at [309, 217] on div "Media Add Media from Vault Free preview Pay to view Tag Collaborators @ Tag cre…" at bounding box center [353, 165] width 477 height 142
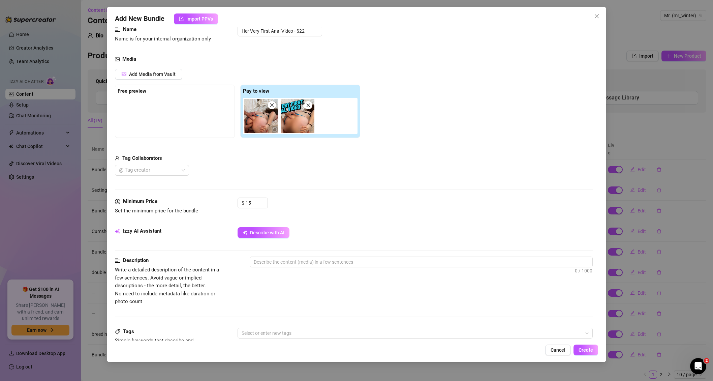
scroll to position [52, 0]
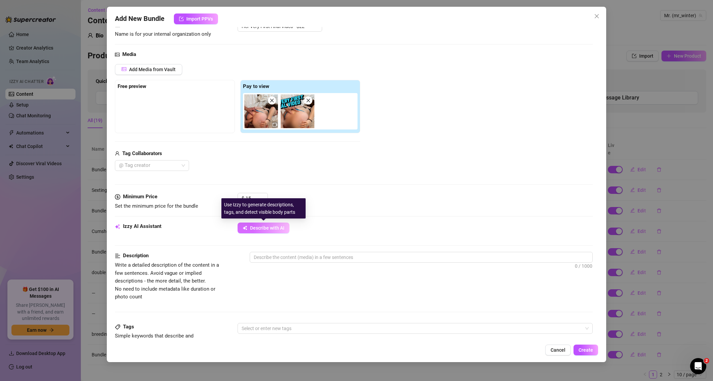
click at [265, 230] on span "Describe with AI" at bounding box center [267, 227] width 34 height 5
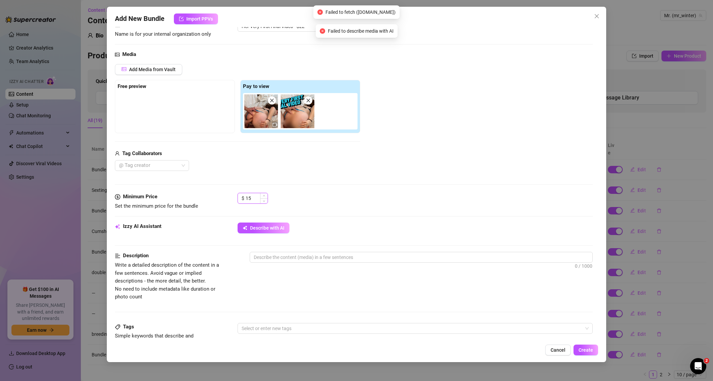
click at [252, 199] on input "15" at bounding box center [257, 198] width 22 height 10
click at [294, 170] on div "@ Tag creator" at bounding box center [237, 165] width 245 height 11
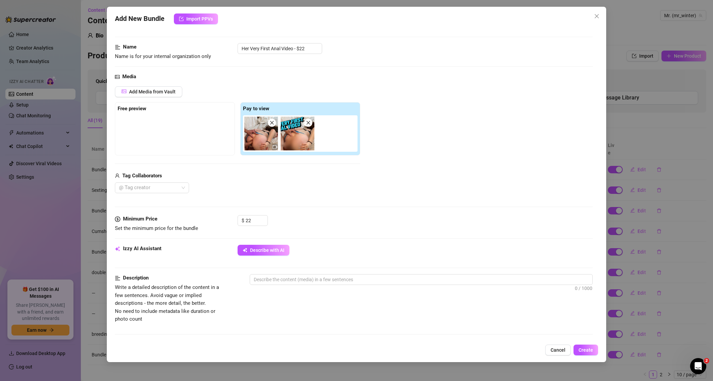
scroll to position [33, 0]
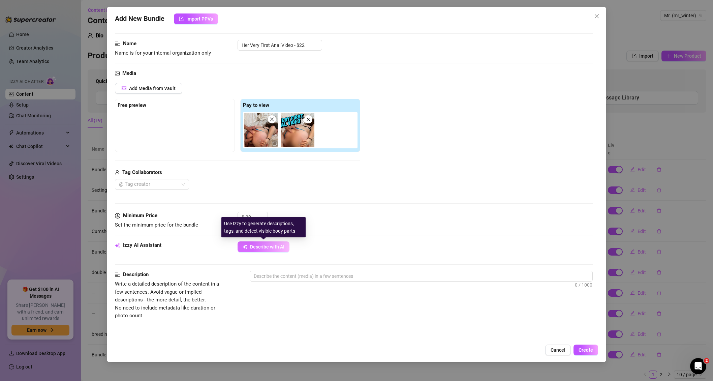
click at [277, 246] on span "Describe with AI" at bounding box center [267, 246] width 34 height 5
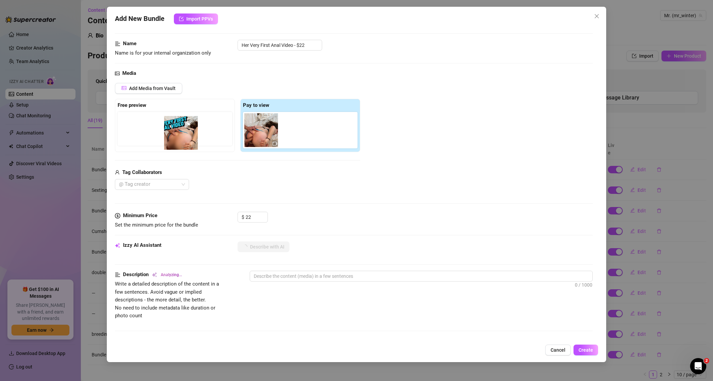
drag, startPoint x: 292, startPoint y: 130, endPoint x: 171, endPoint y: 134, distance: 120.7
click at [171, 134] on div "Free preview Pay to view" at bounding box center [237, 125] width 245 height 53
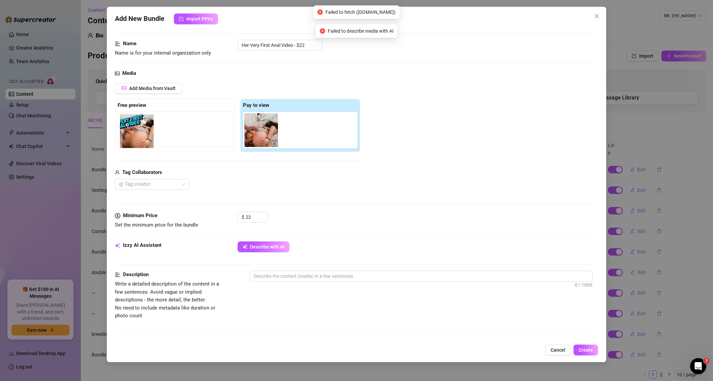
drag, startPoint x: 292, startPoint y: 128, endPoint x: 123, endPoint y: 130, distance: 168.5
click at [123, 130] on div "Free preview Pay to view" at bounding box center [237, 125] width 245 height 53
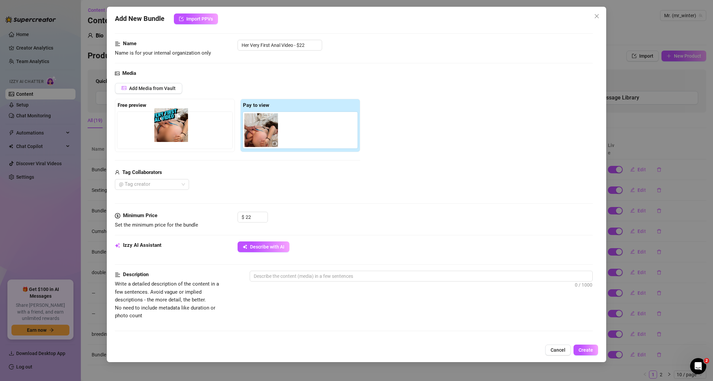
drag, startPoint x: 293, startPoint y: 130, endPoint x: 160, endPoint y: 128, distance: 132.4
click at [160, 128] on div "Free preview Pay to view" at bounding box center [237, 125] width 245 height 53
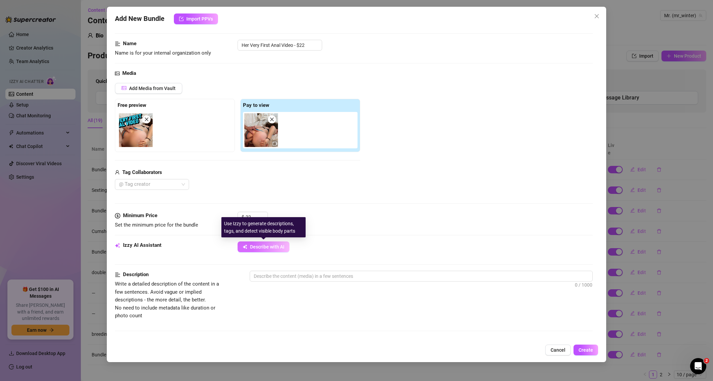
click at [245, 246] on icon "button" at bounding box center [245, 246] width 5 height 5
click at [257, 249] on button "Describe with AI" at bounding box center [264, 246] width 52 height 11
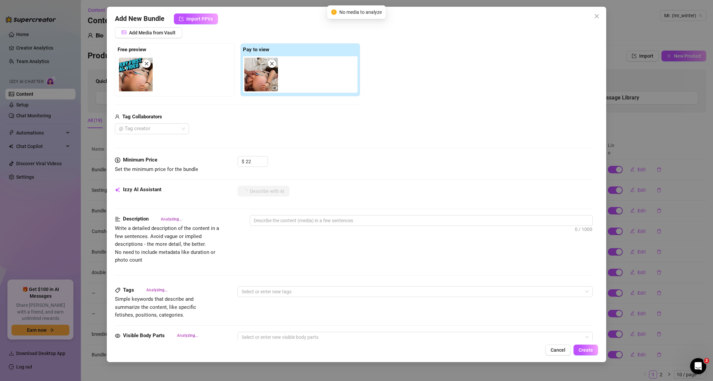
scroll to position [89, 0]
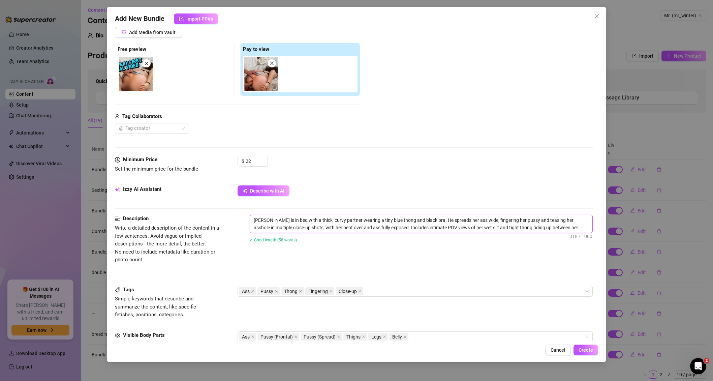
drag, startPoint x: 275, startPoint y: 222, endPoint x: 294, endPoint y: 221, distance: 19.2
click at [276, 222] on textarea "[PERSON_NAME] is in bed with a thick, curvy partner wearing a tiny blue thong a…" at bounding box center [421, 224] width 342 height 18
drag, startPoint x: 306, startPoint y: 221, endPoint x: 318, endPoint y: 221, distance: 12.1
click at [318, 221] on textarea "[PERSON_NAME] is in bed with a thick, curvy partner wearing a tiny blue thong a…" at bounding box center [421, 224] width 342 height 18
click at [338, 221] on textarea "[PERSON_NAME] is in bed with redheadwinter, curvy partner wearing a tiny blue t…" at bounding box center [421, 227] width 342 height 25
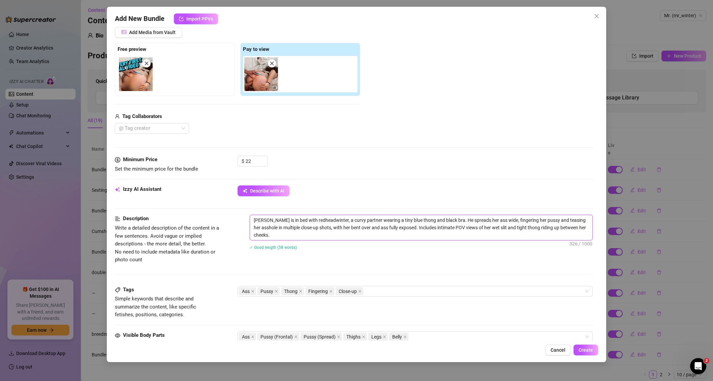
click at [414, 228] on textarea "[PERSON_NAME] is in bed with redheadwinter, a curvy partner wearing a tiny blue…" at bounding box center [421, 227] width 342 height 25
click at [412, 228] on textarea "[PERSON_NAME] is in bed with redheadwinter, a curvy partner wearing a tiny blue…" at bounding box center [421, 227] width 342 height 25
click at [286, 262] on div "Description Write a detailed description of the content in a few sentences. Avo…" at bounding box center [353, 239] width 477 height 49
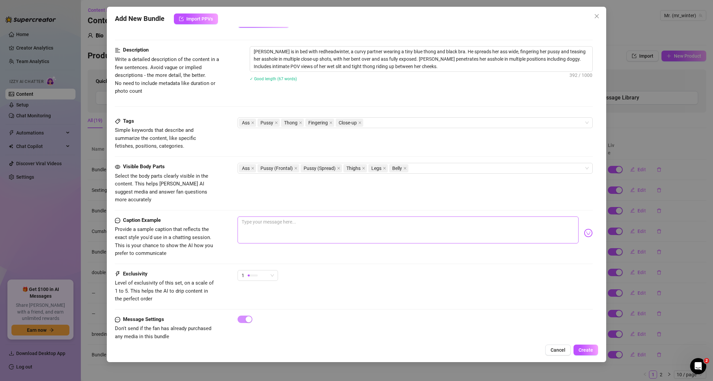
scroll to position [262, 0]
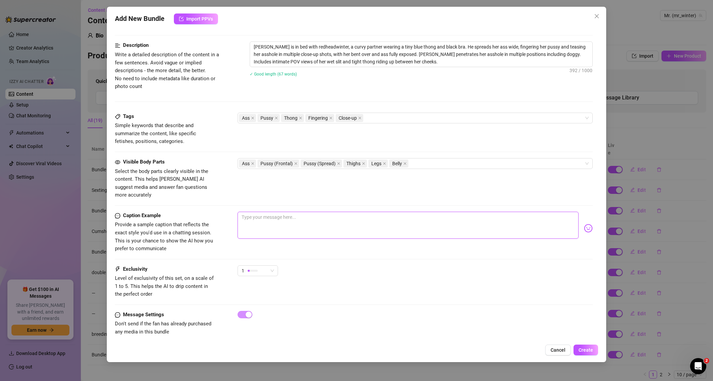
click at [277, 218] on textarea at bounding box center [408, 225] width 341 height 27
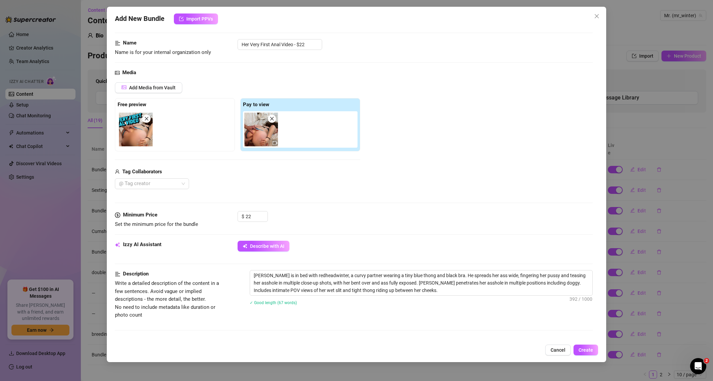
scroll to position [0, 0]
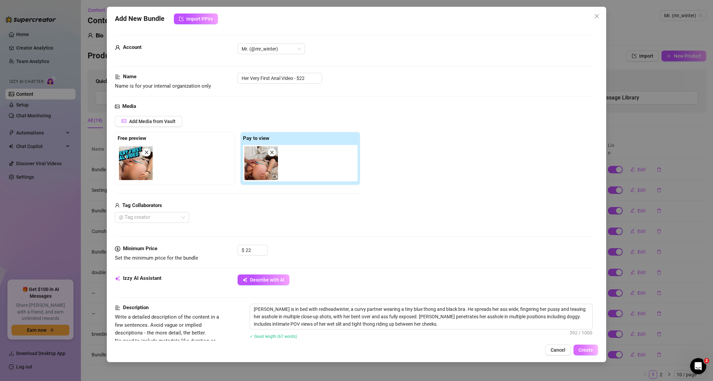
click at [584, 350] on span "Create" at bounding box center [586, 349] width 14 height 5
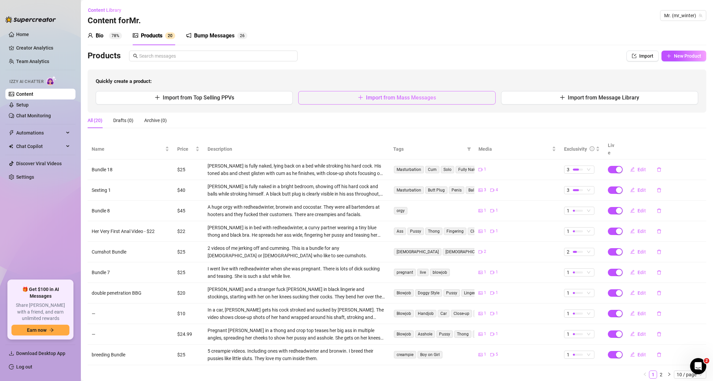
click at [331, 94] on button "Import from Mass Messages" at bounding box center [396, 97] width 197 height 13
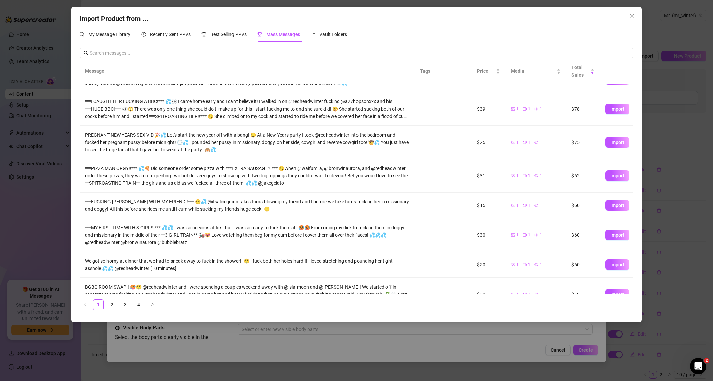
scroll to position [86, 0]
click at [612, 234] on span "Import" at bounding box center [617, 233] width 14 height 5
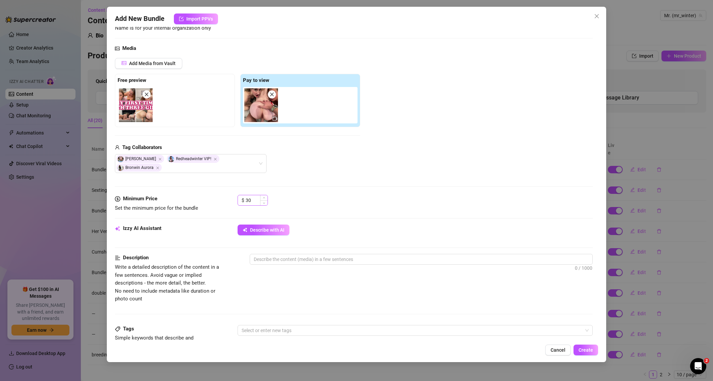
scroll to position [59, 0]
click at [260, 230] on span "Describe with AI" at bounding box center [267, 228] width 34 height 5
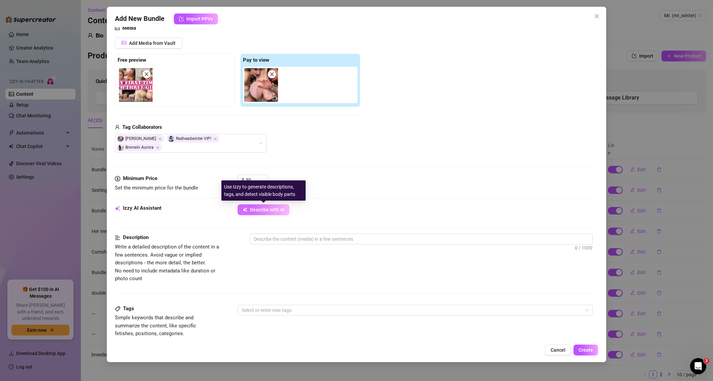
click at [271, 211] on span "Describe with AI" at bounding box center [267, 209] width 34 height 5
click at [269, 211] on span "Describe with AI" at bounding box center [267, 209] width 34 height 5
click at [275, 240] on textarea at bounding box center [421, 239] width 342 height 10
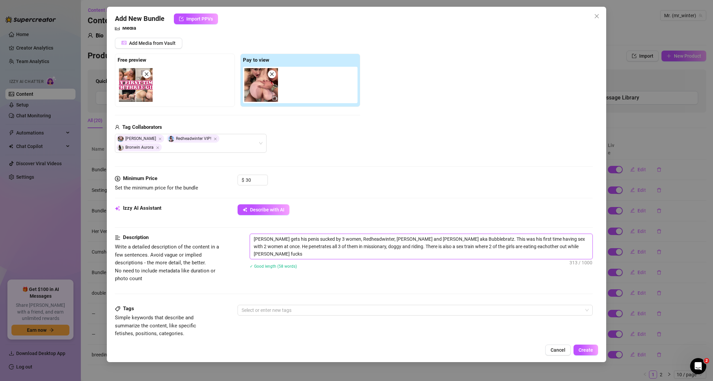
scroll to position [0, 0]
click at [132, 90] on img at bounding box center [136, 85] width 34 height 34
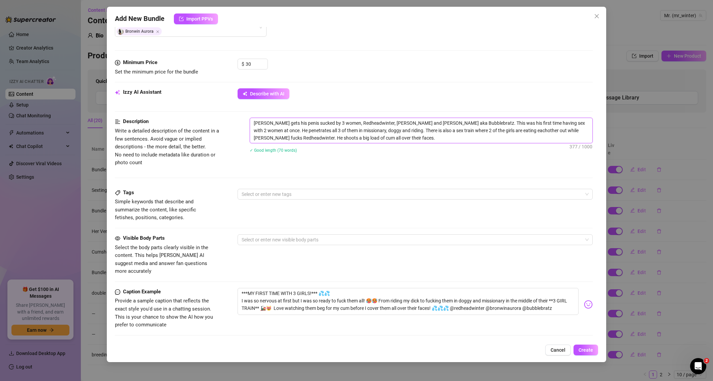
scroll to position [200, 0]
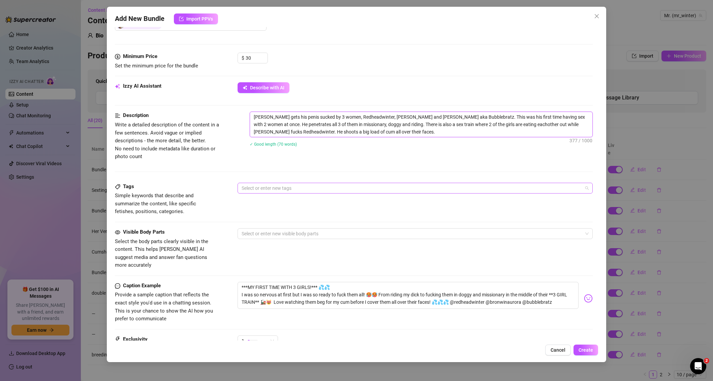
click at [265, 192] on div at bounding box center [411, 187] width 345 height 9
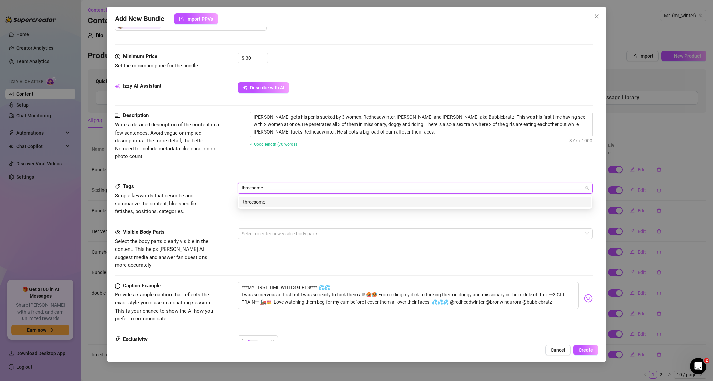
click at [278, 202] on div "threesome" at bounding box center [415, 201] width 344 height 7
click at [269, 202] on div "cum" at bounding box center [415, 201] width 344 height 7
click at [267, 204] on div "facial" at bounding box center [415, 201] width 344 height 7
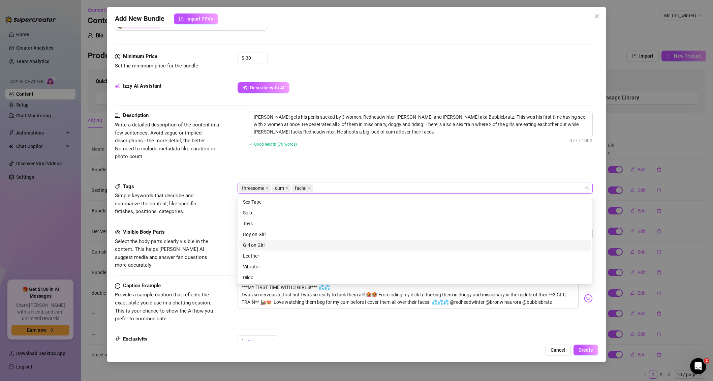
click at [270, 245] on div "Girl on Girl" at bounding box center [415, 244] width 344 height 7
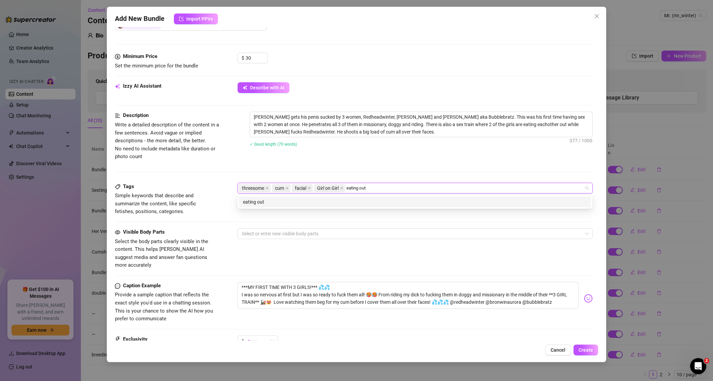
click at [305, 205] on div "eating out" at bounding box center [415, 201] width 344 height 7
click at [348, 202] on div "vaginal sex" at bounding box center [415, 201] width 344 height 7
click at [346, 202] on div "sex train" at bounding box center [415, 201] width 344 height 7
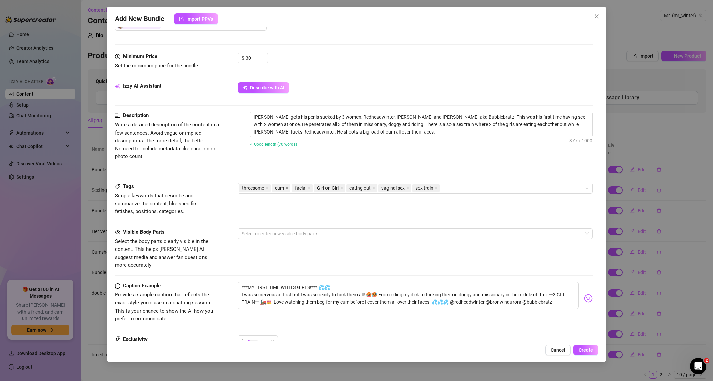
click at [228, 167] on div "Description Write a detailed description of the content in a few sentences. Avo…" at bounding box center [353, 147] width 477 height 71
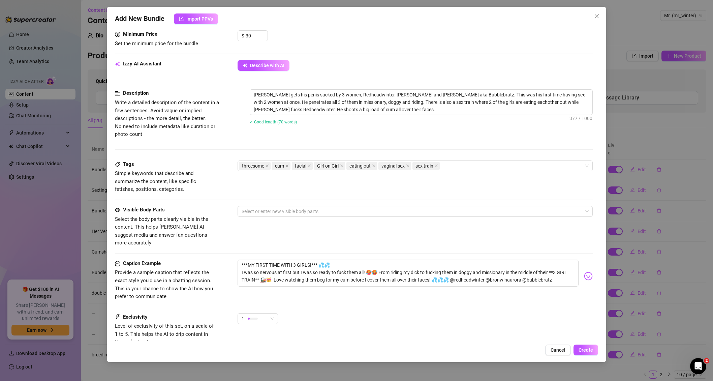
scroll to position [228, 0]
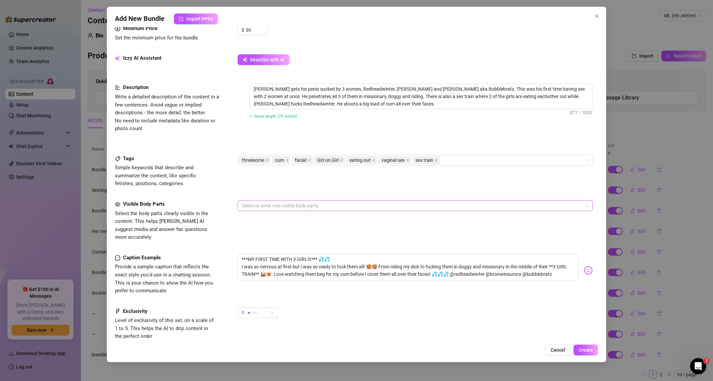
click at [264, 206] on div at bounding box center [411, 205] width 345 height 9
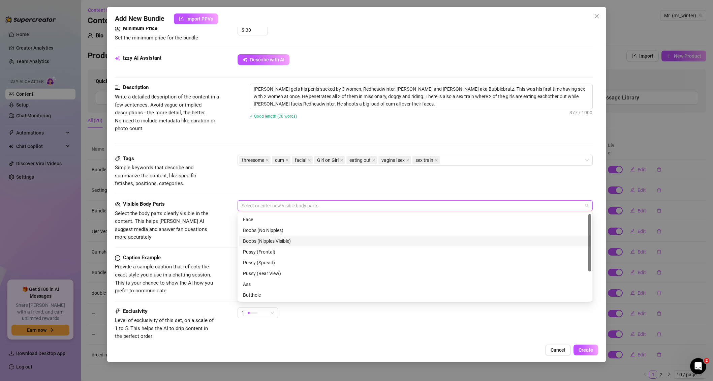
click at [268, 241] on div "Boobs (Nipples Visible)" at bounding box center [415, 240] width 344 height 7
click at [273, 252] on div "Pussy (Frontal)" at bounding box center [415, 251] width 344 height 7
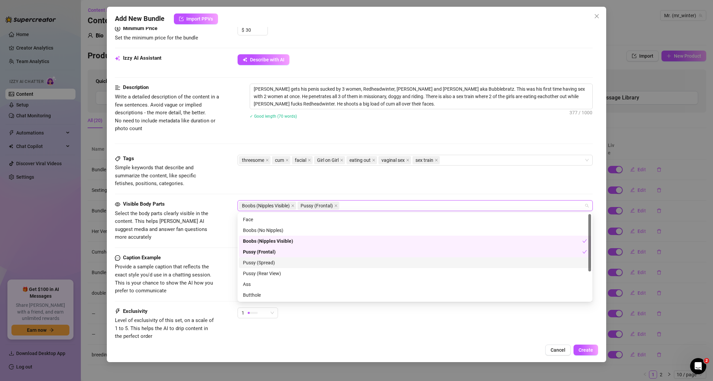
click at [273, 262] on div "Pussy (Spread)" at bounding box center [415, 262] width 344 height 7
click at [280, 274] on div "Pussy (Rear View)" at bounding box center [415, 273] width 344 height 7
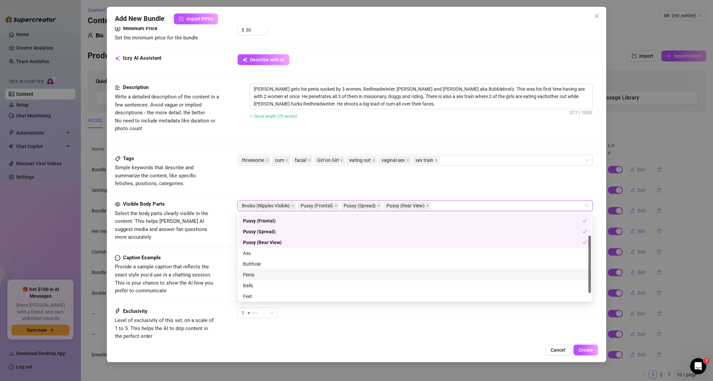
scroll to position [32, 0]
click at [260, 255] on div "Ass" at bounding box center [415, 251] width 344 height 7
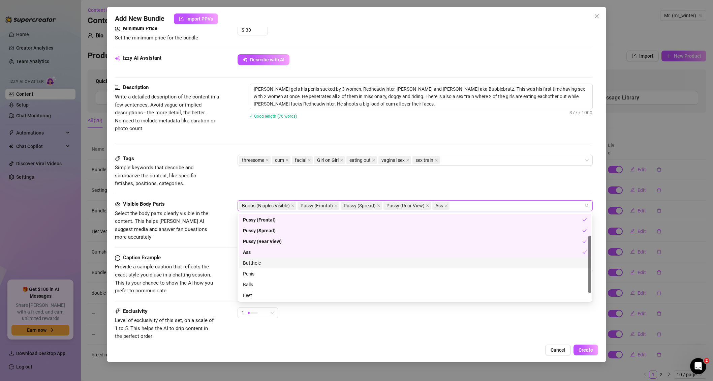
scroll to position [43, 0]
click at [257, 262] on div "Penis" at bounding box center [415, 262] width 344 height 7
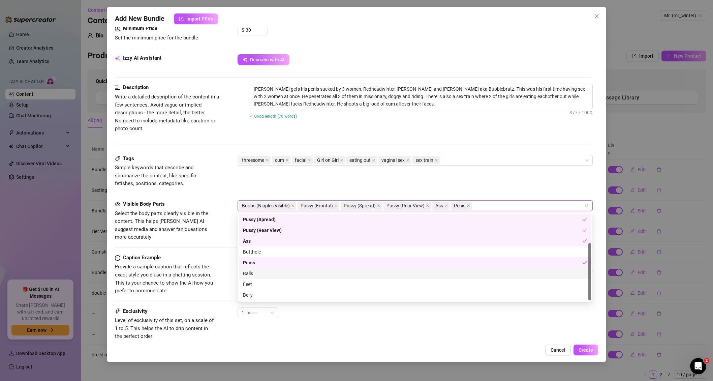
click at [256, 274] on div "Balls" at bounding box center [415, 273] width 344 height 7
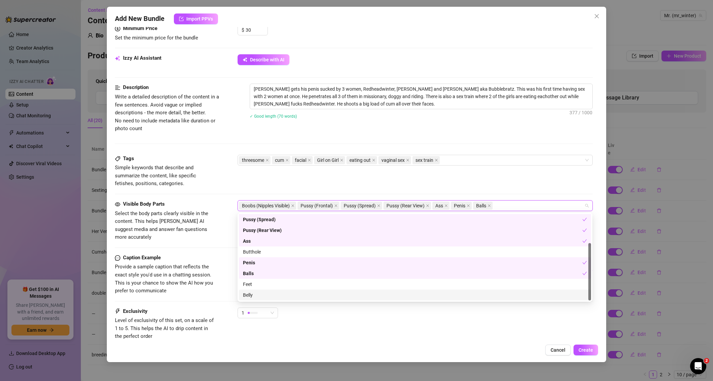
click at [277, 297] on div "Belly" at bounding box center [415, 294] width 344 height 7
click at [272, 284] on div "Feet" at bounding box center [415, 283] width 344 height 7
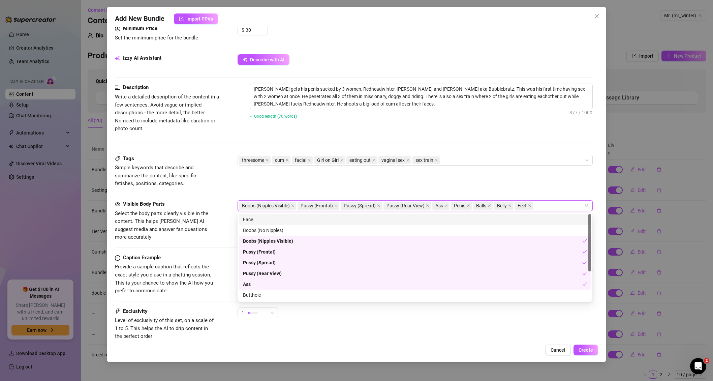
click at [257, 218] on div "Face" at bounding box center [415, 219] width 344 height 7
click at [278, 162] on span "cum" at bounding box center [279, 159] width 9 height 7
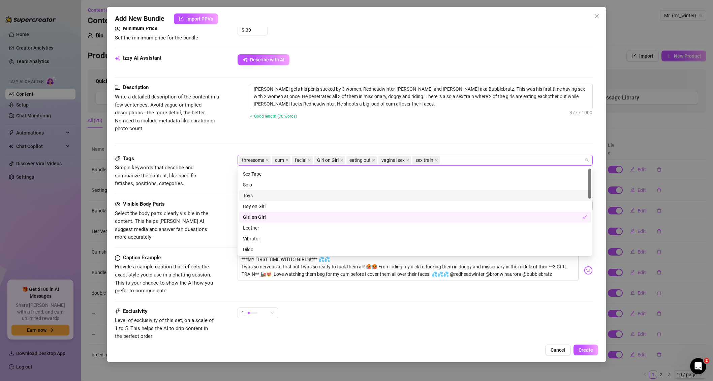
click at [231, 192] on div "Tags Simple keywords that describe and summarize the content, like specific fet…" at bounding box center [353, 177] width 477 height 45
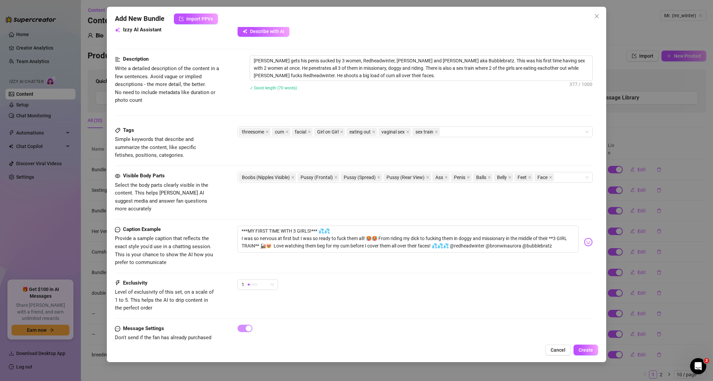
scroll to position [271, 0]
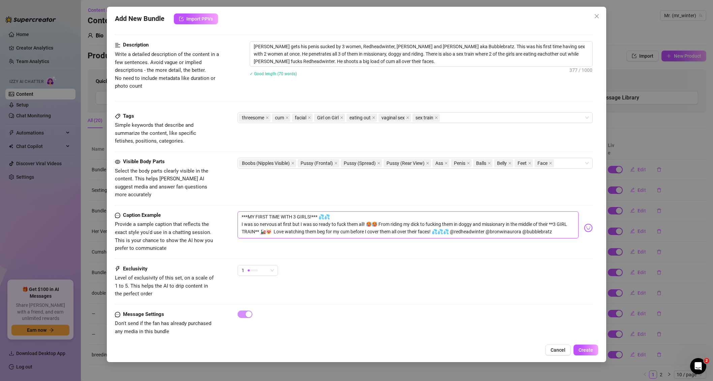
click at [241, 211] on textarea "***MY FIRST TIME WITH 3 GIRLS!*** 💦💦 I was so nervous at first but I was so rea…" at bounding box center [408, 224] width 341 height 27
drag, startPoint x: 241, startPoint y: 207, endPoint x: 555, endPoint y: 222, distance: 314.0
click at [555, 222] on textarea "***MY FIRST TIME WITH 3 GIRLS!*** 💦💦 I was so nervous at first but I was so rea…" at bounding box center [408, 224] width 341 height 27
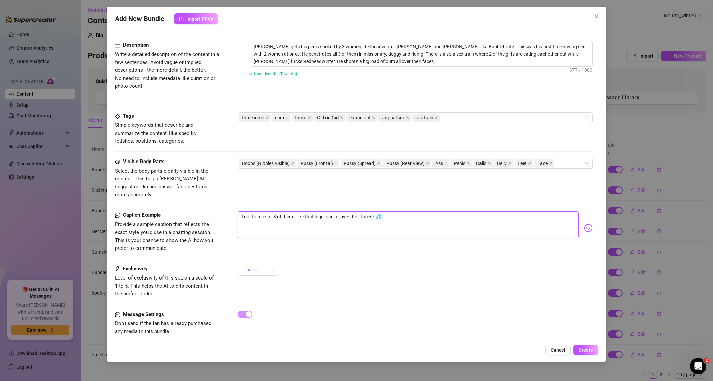
click at [319, 211] on textarea "I got to fuck all 3 of them...like that hige load all over their faces? 💦" at bounding box center [408, 224] width 341 height 27
click at [393, 211] on textarea "I got to fuck all 3 of them...like that huge load all over their faces? 💦" at bounding box center [408, 224] width 341 height 27
click at [587, 350] on span "Create" at bounding box center [586, 349] width 14 height 5
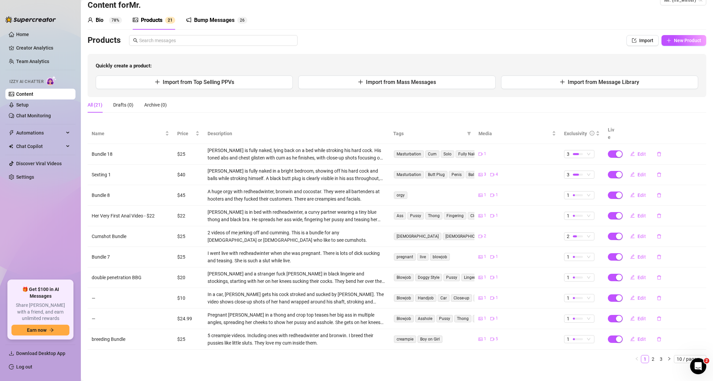
scroll to position [0, 0]
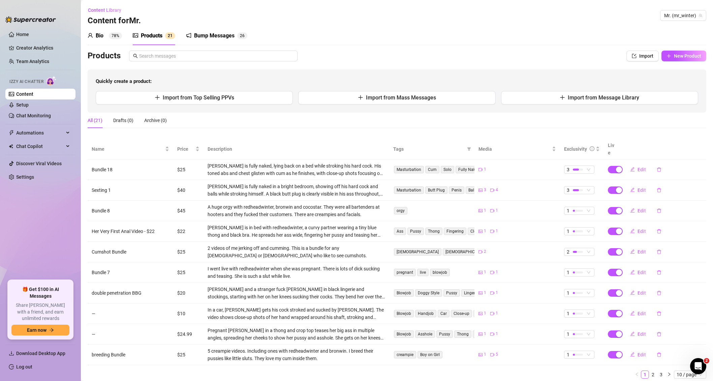
click at [107, 35] on div "Bio 78%" at bounding box center [105, 36] width 34 height 8
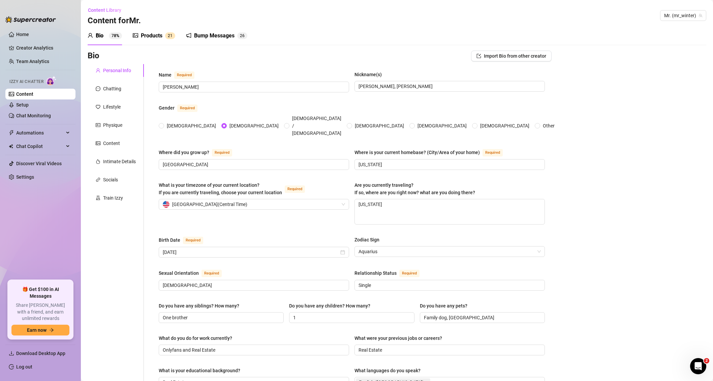
click at [33, 93] on link "Content" at bounding box center [24, 93] width 17 height 5
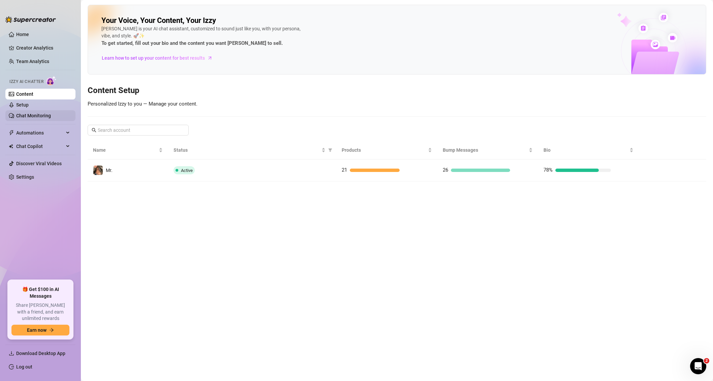
click at [28, 118] on link "Chat Monitoring" at bounding box center [33, 115] width 35 height 5
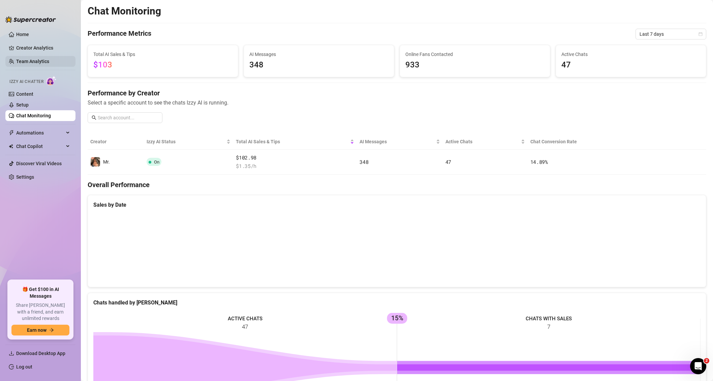
click at [41, 59] on link "Team Analytics" at bounding box center [32, 61] width 33 height 5
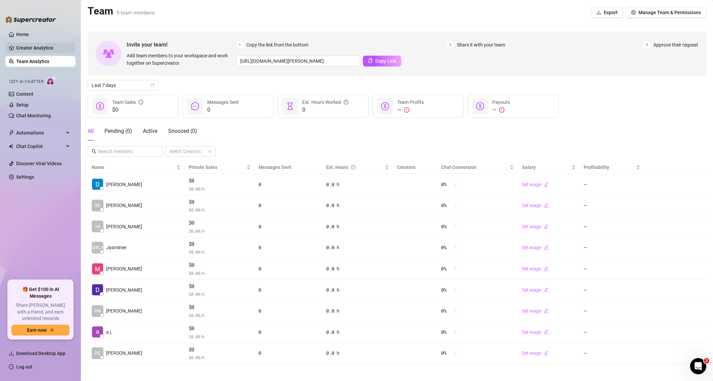
click at [41, 49] on link "Creator Analytics" at bounding box center [43, 47] width 54 height 11
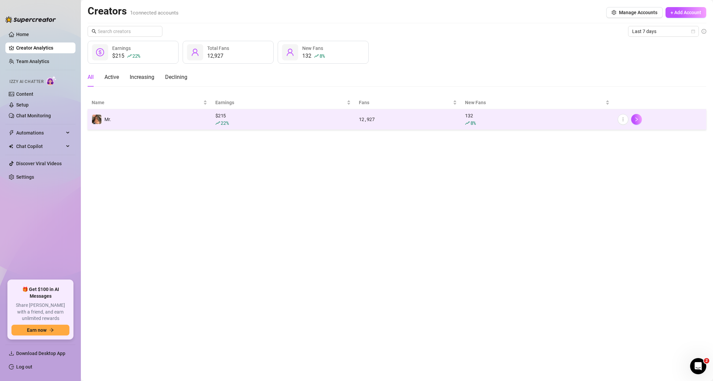
click at [278, 118] on div "$ 215 22 %" at bounding box center [282, 119] width 135 height 15
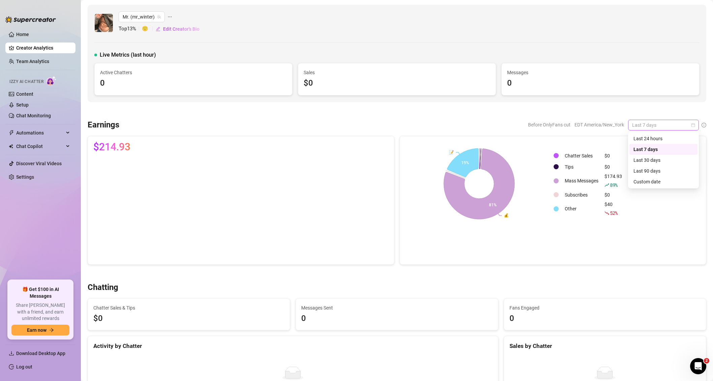
click at [653, 124] on span "Last 7 days" at bounding box center [663, 125] width 63 height 10
click at [653, 161] on div "Last 30 days" at bounding box center [663, 159] width 60 height 7
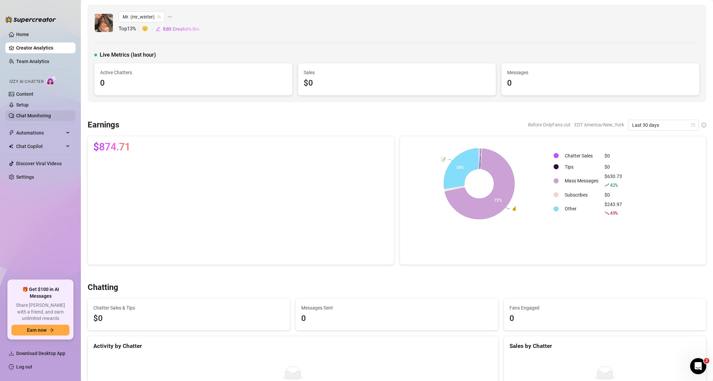
click at [26, 113] on link "Chat Monitoring" at bounding box center [33, 115] width 35 height 5
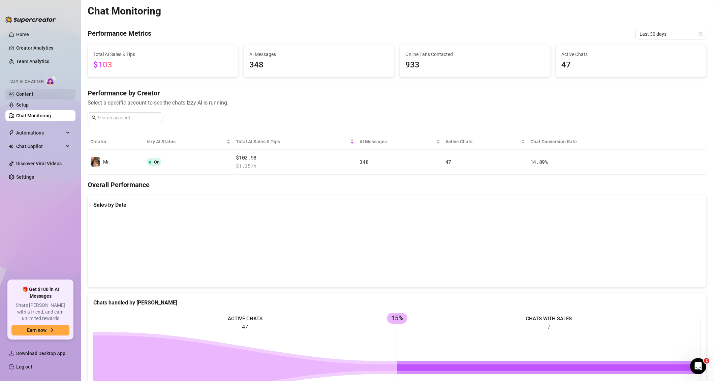
click at [33, 93] on link "Content" at bounding box center [24, 93] width 17 height 5
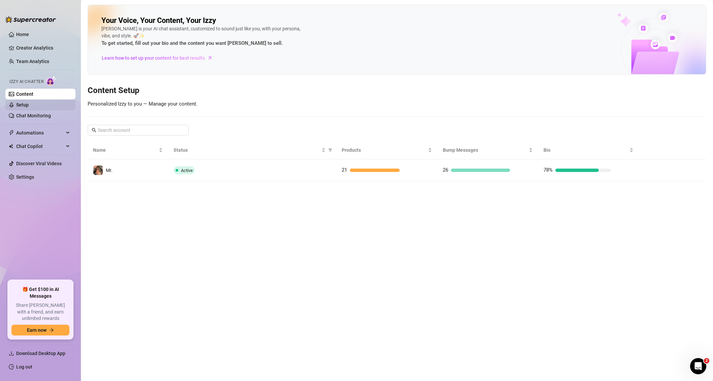
click at [29, 103] on link "Setup" at bounding box center [22, 104] width 12 height 5
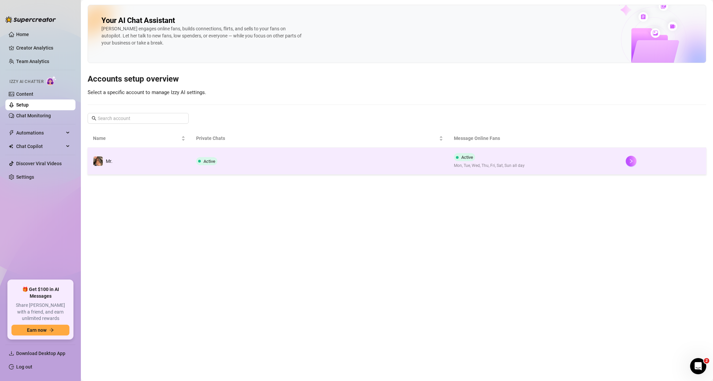
click at [242, 156] on td "Active" at bounding box center [320, 161] width 258 height 27
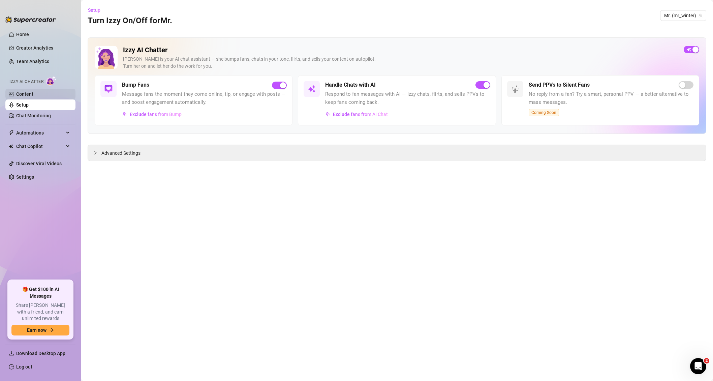
click at [30, 94] on link "Content" at bounding box center [24, 93] width 17 height 5
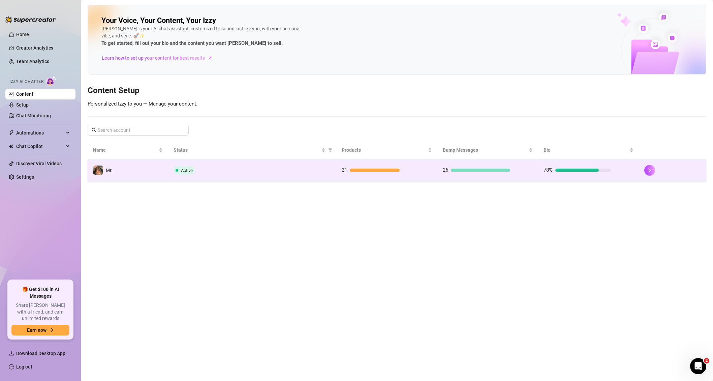
click at [200, 165] on td "Active" at bounding box center [252, 170] width 168 height 22
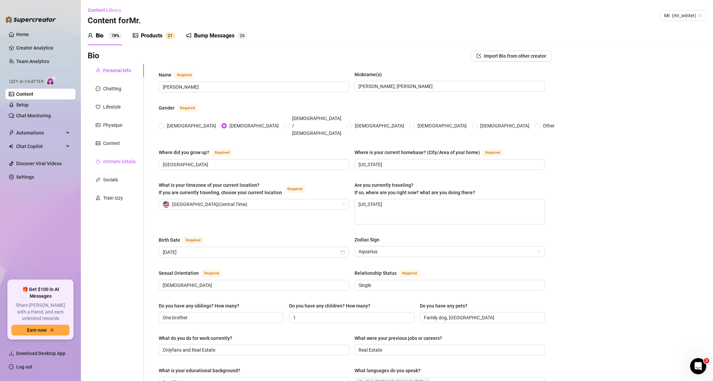
click at [114, 163] on div "Intimate Details" at bounding box center [119, 161] width 33 height 7
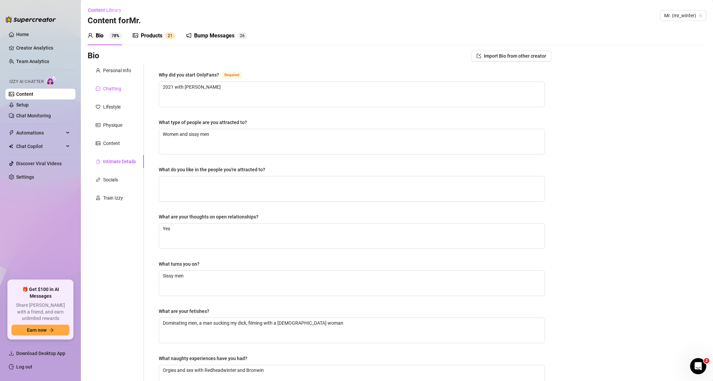
click at [115, 90] on div "Chatting" at bounding box center [112, 88] width 18 height 7
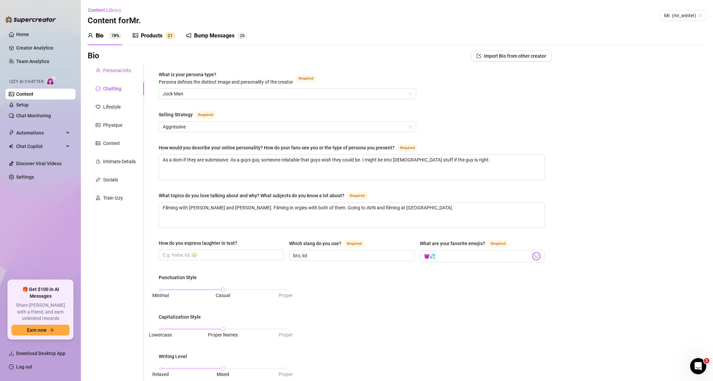
click at [116, 69] on div "Personal Info" at bounding box center [117, 70] width 28 height 7
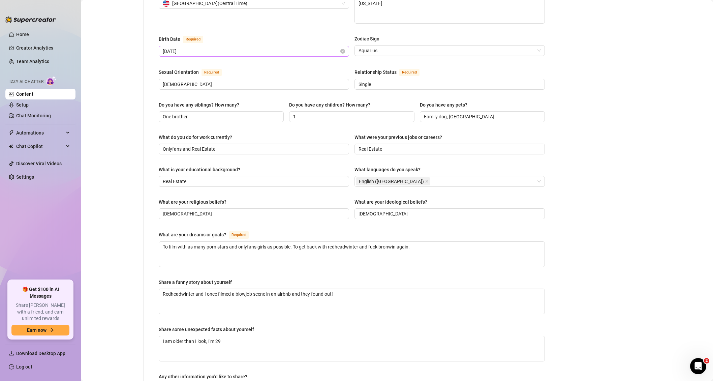
scroll to position [287, 0]
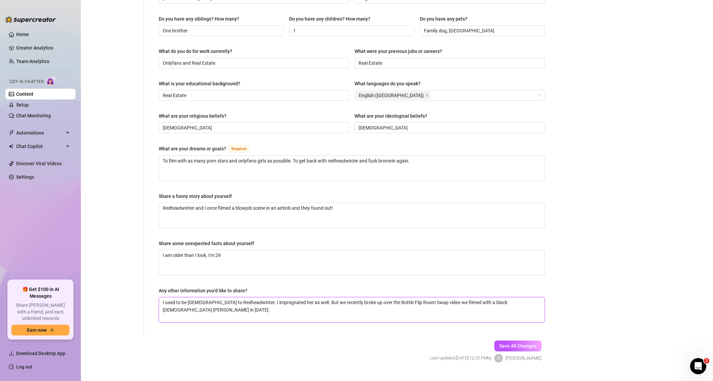
drag, startPoint x: 225, startPoint y: 297, endPoint x: 158, endPoint y: 286, distance: 68.6
click at [158, 286] on div "Name Required [PERSON_NAME] Nickname(s) [PERSON_NAME], [PERSON_NAME] Gender Req…" at bounding box center [352, 56] width 400 height 558
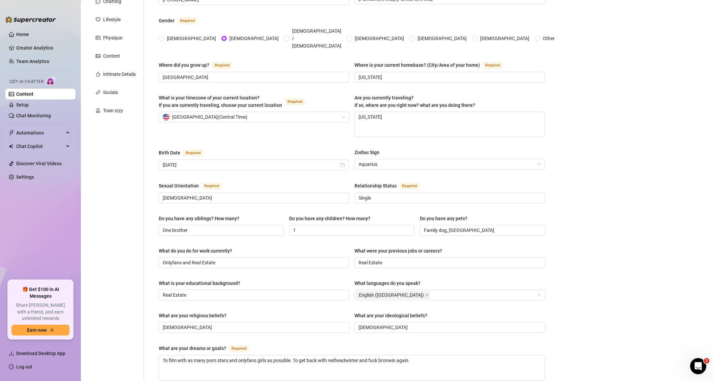
scroll to position [0, 0]
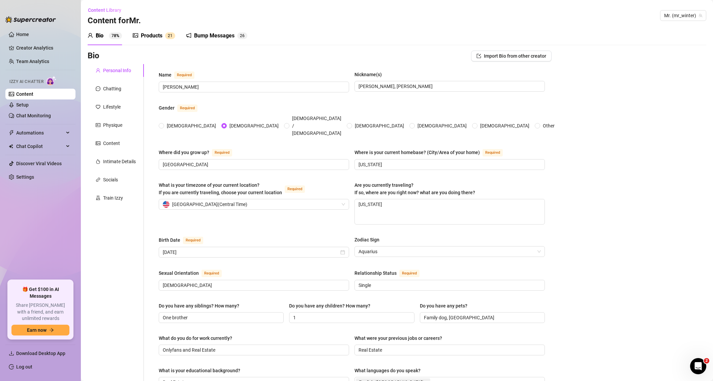
click at [208, 33] on div "Bump Messages" at bounding box center [214, 36] width 40 height 8
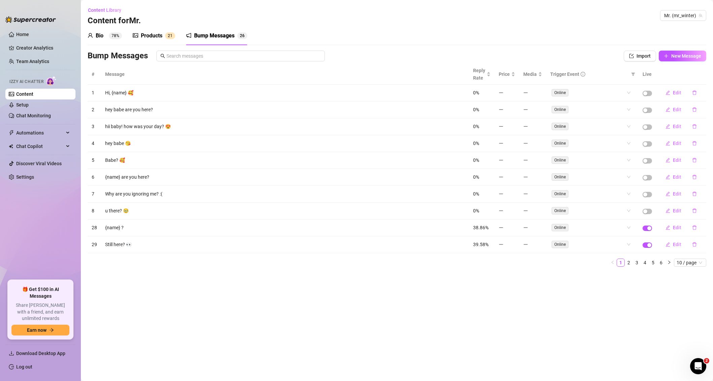
click at [155, 36] on div "Products" at bounding box center [152, 36] width 22 height 8
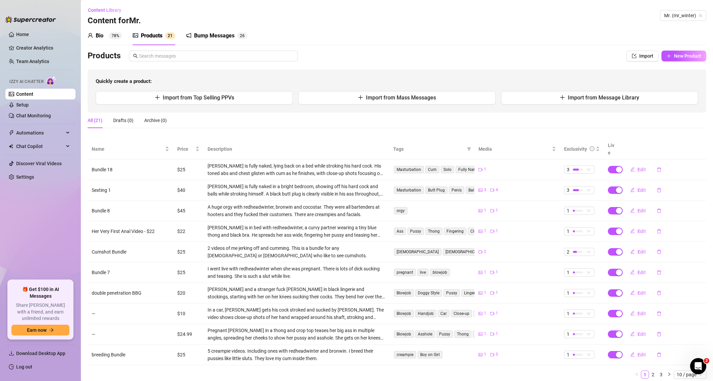
click at [97, 33] on div "Bio" at bounding box center [100, 36] width 8 height 8
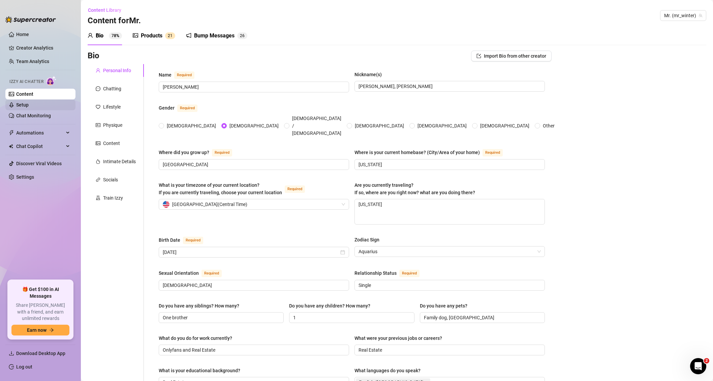
click at [28, 107] on link "Setup" at bounding box center [22, 104] width 12 height 5
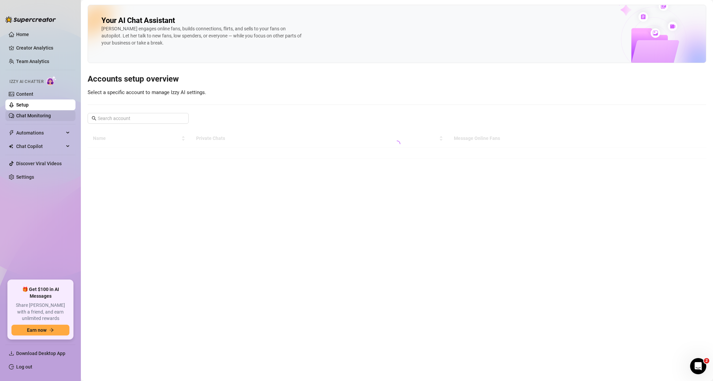
click at [35, 116] on link "Chat Monitoring" at bounding box center [33, 115] width 35 height 5
